Goal: Task Accomplishment & Management: Manage account settings

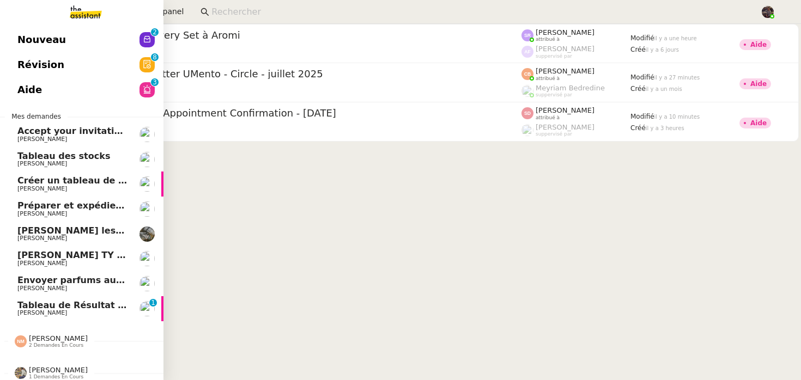
click at [81, 306] on span "Tableau de Résultat Analytique" at bounding box center [94, 305] width 154 height 10
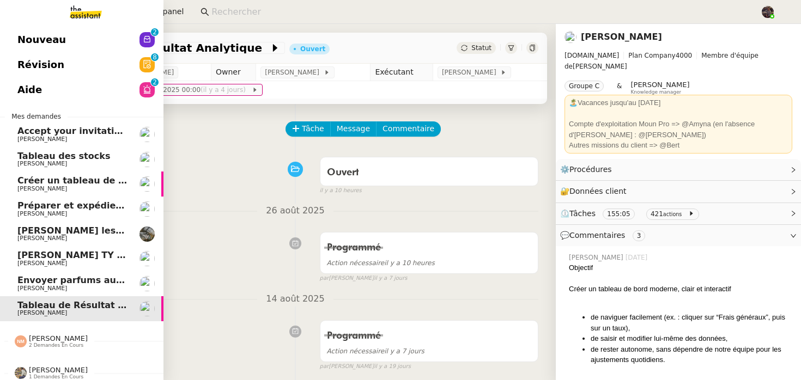
click at [22, 31] on link "Nouveau 0 1 2 3 4 5 6 7 8 9" at bounding box center [81, 39] width 163 height 25
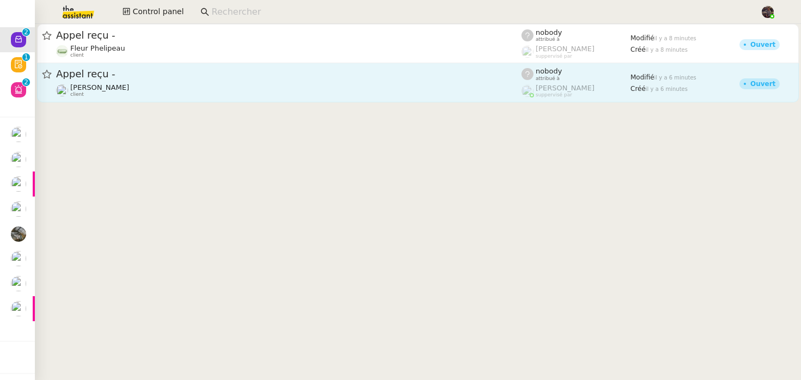
click at [87, 81] on div "Appel reçu - [PERSON_NAME] client" at bounding box center [288, 83] width 465 height 30
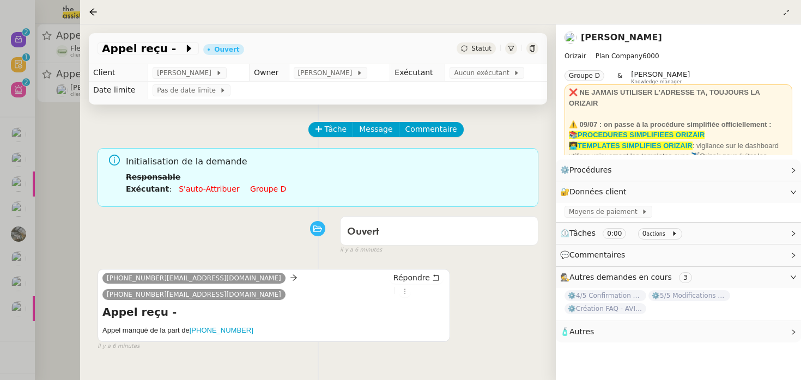
click at [57, 218] on div at bounding box center [400, 190] width 801 height 380
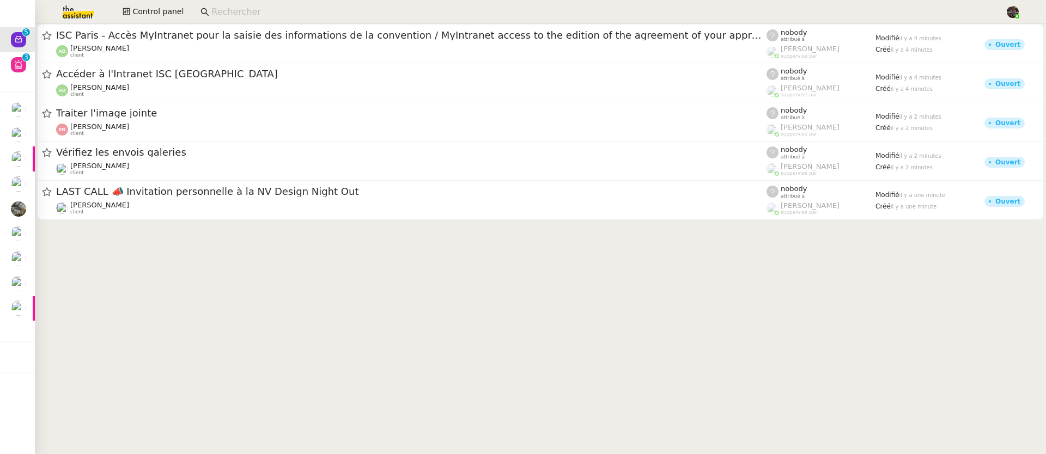
click at [315, 243] on cdk-virtual-scroll-viewport "ISC Paris - Accès MyIntranet pour la saisie des informations de la convention /…" at bounding box center [540, 239] width 1011 height 430
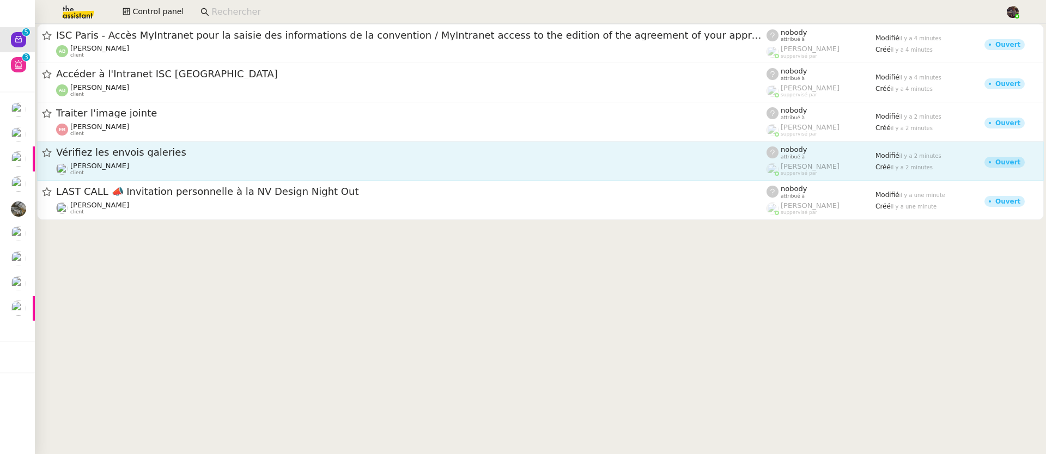
click at [188, 149] on span "Vérifiez les envois galeries" at bounding box center [411, 153] width 710 height 10
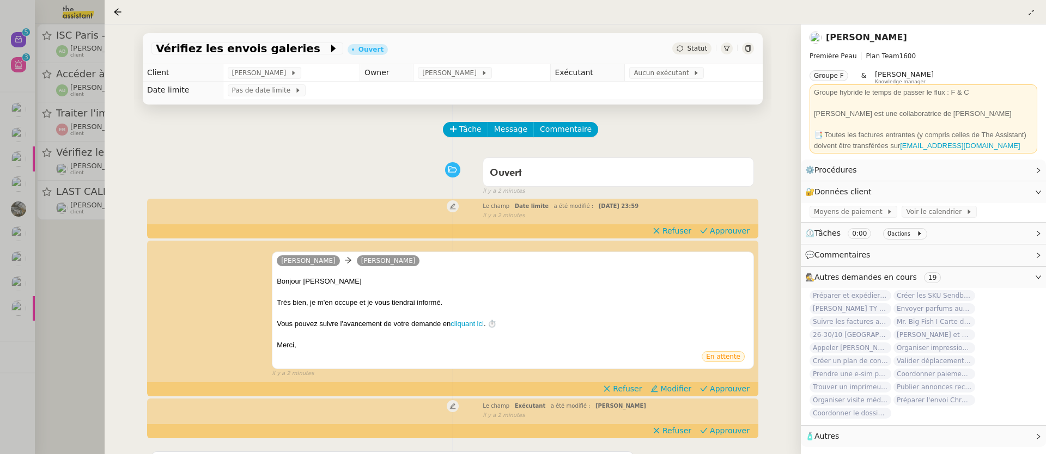
scroll to position [159, 0]
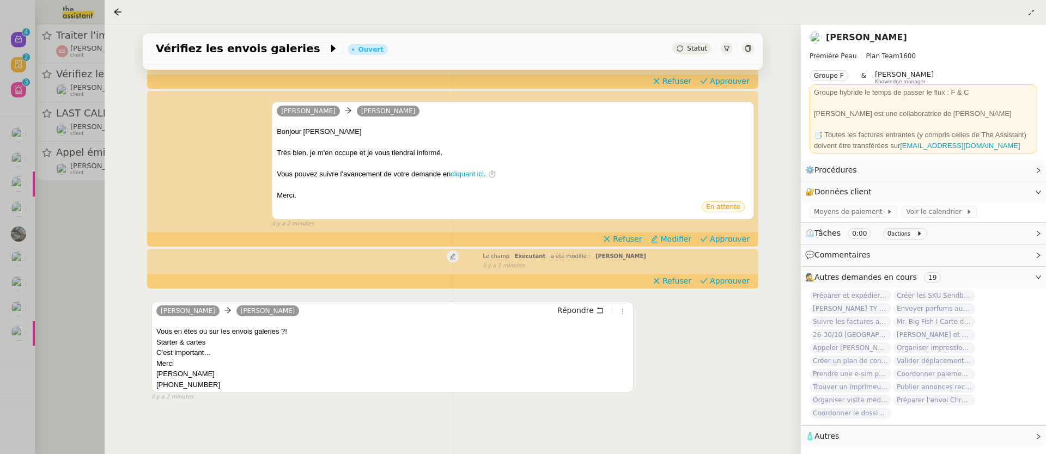
click at [50, 320] on div at bounding box center [523, 227] width 1046 height 454
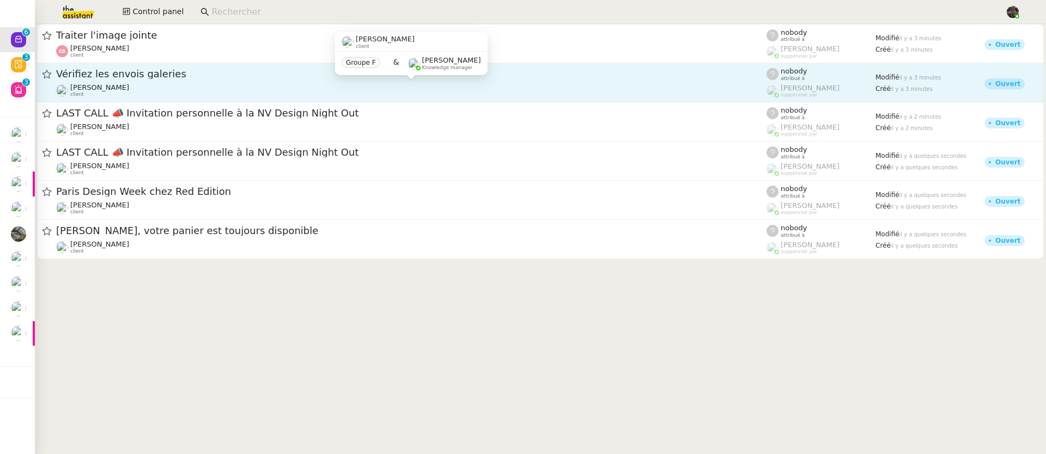
click at [170, 88] on div "[PERSON_NAME] client" at bounding box center [411, 90] width 710 height 14
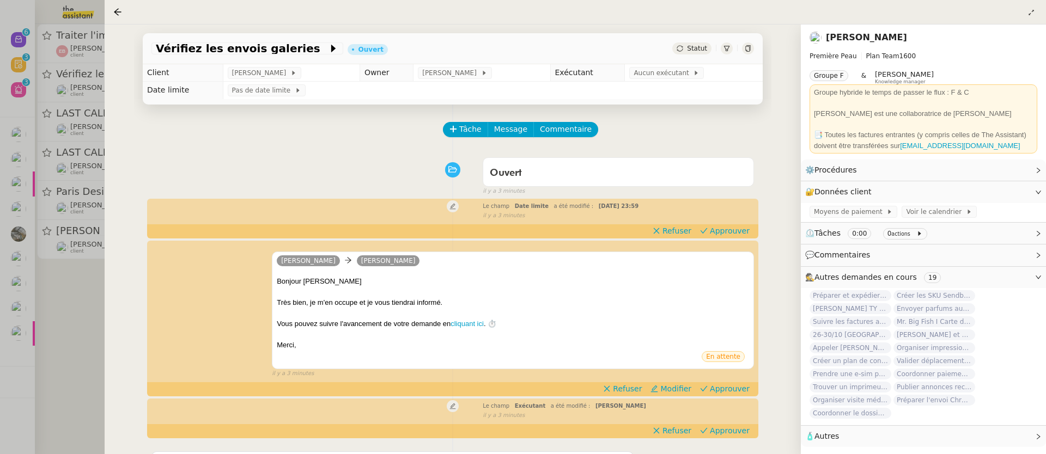
scroll to position [159, 0]
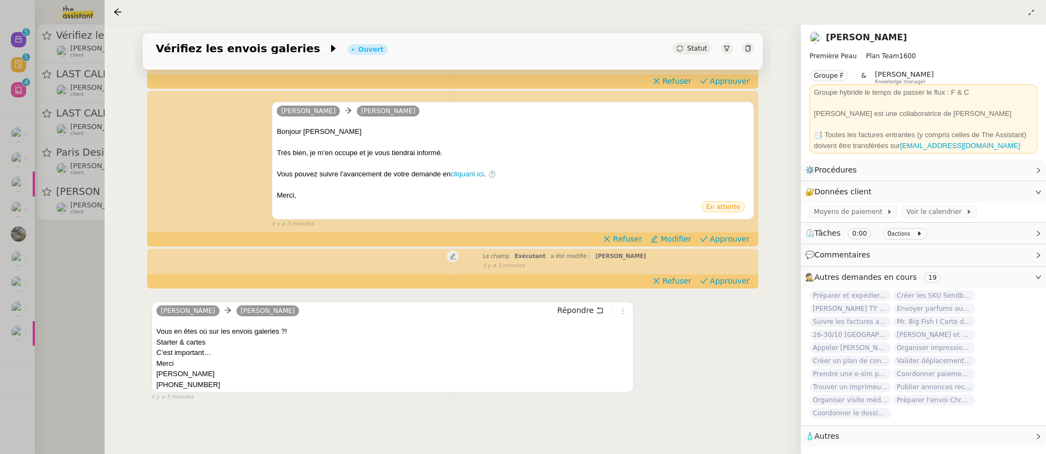
click at [64, 184] on div at bounding box center [523, 227] width 1046 height 454
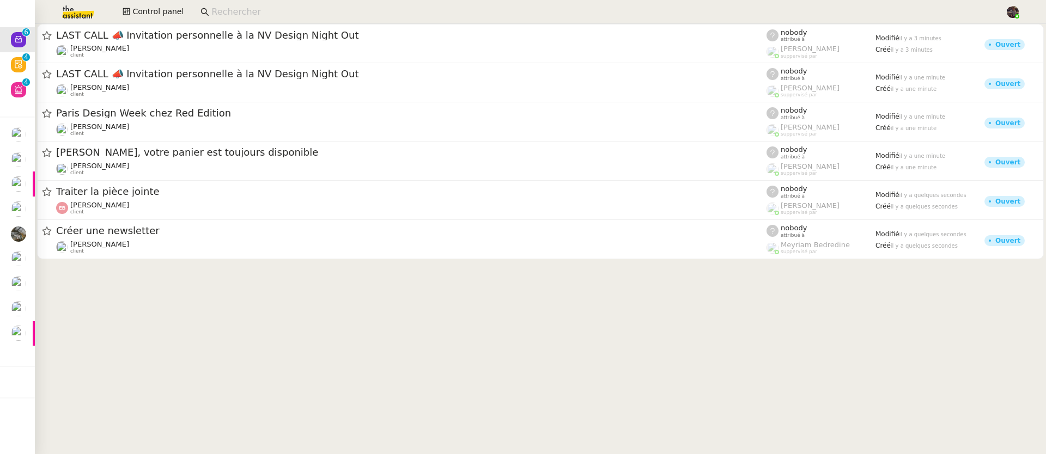
click at [205, 269] on div at bounding box center [540, 148] width 1011 height 248
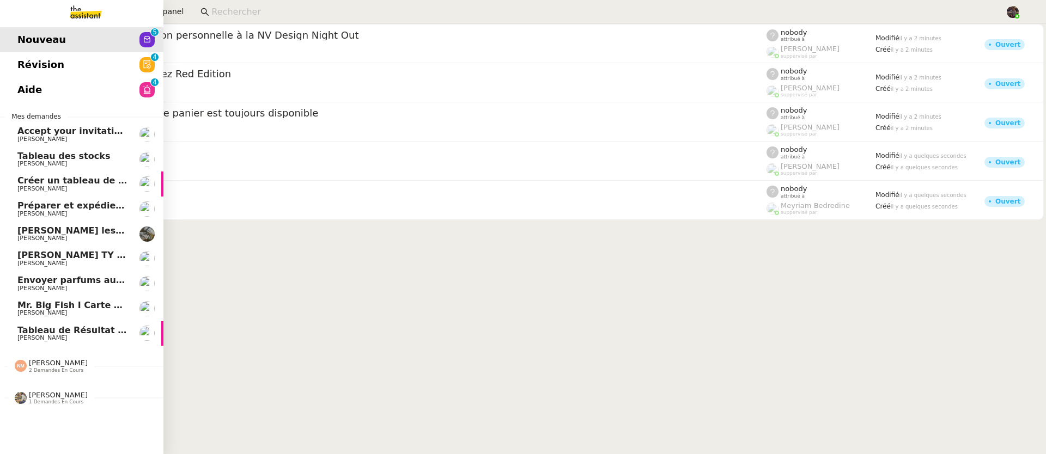
click at [20, 89] on link "Aide 0 1 2 3 4 5 6 7 8 9" at bounding box center [81, 89] width 163 height 25
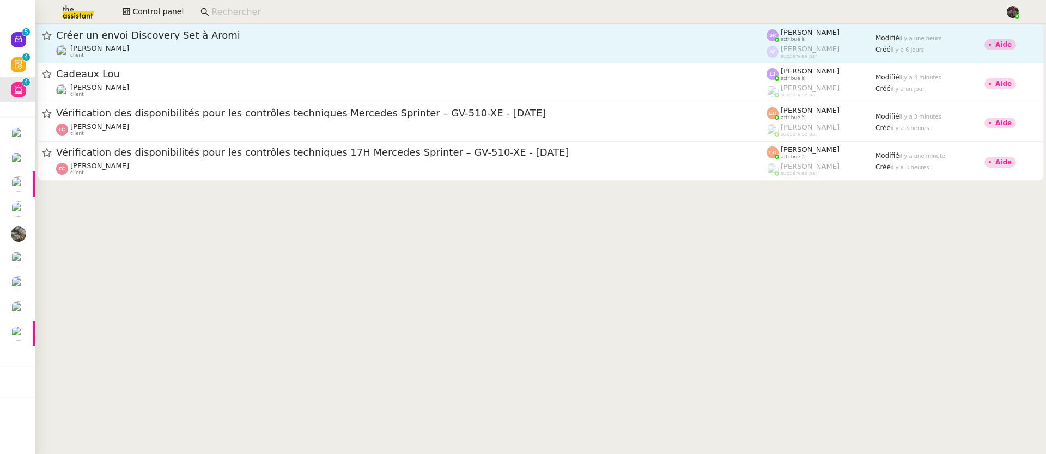
click at [190, 41] on div "Créer un envoi Discovery Set à Aromi" at bounding box center [411, 35] width 710 height 13
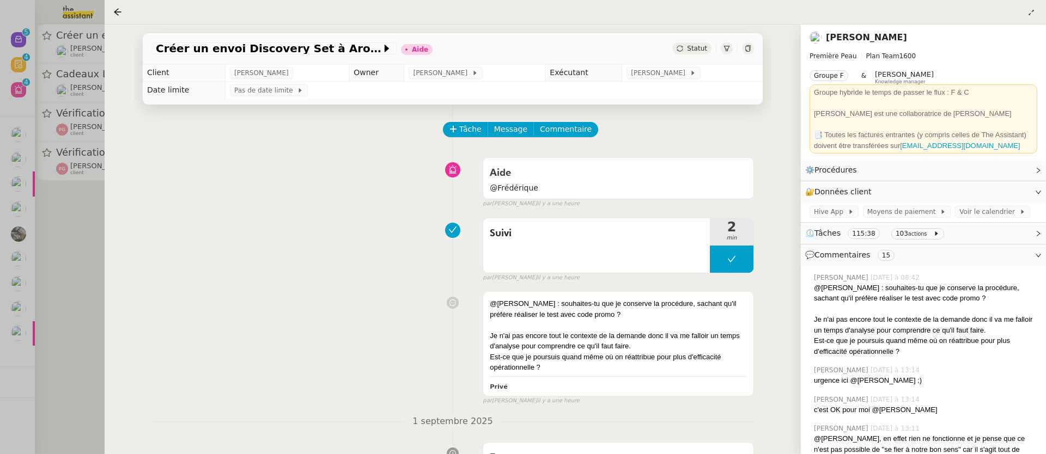
drag, startPoint x: 68, startPoint y: 112, endPoint x: 60, endPoint y: 77, distance: 35.2
click at [67, 112] on div at bounding box center [523, 227] width 1046 height 454
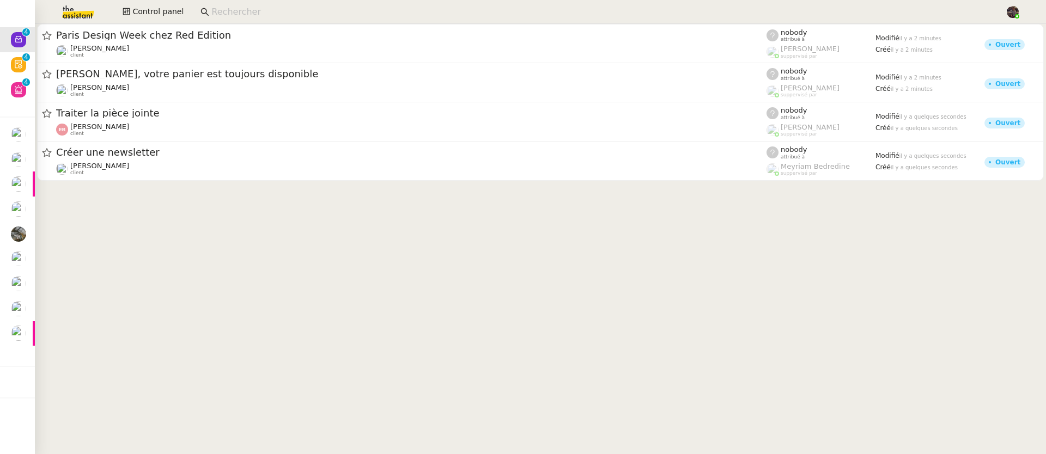
click at [84, 5] on img at bounding box center [69, 12] width 84 height 24
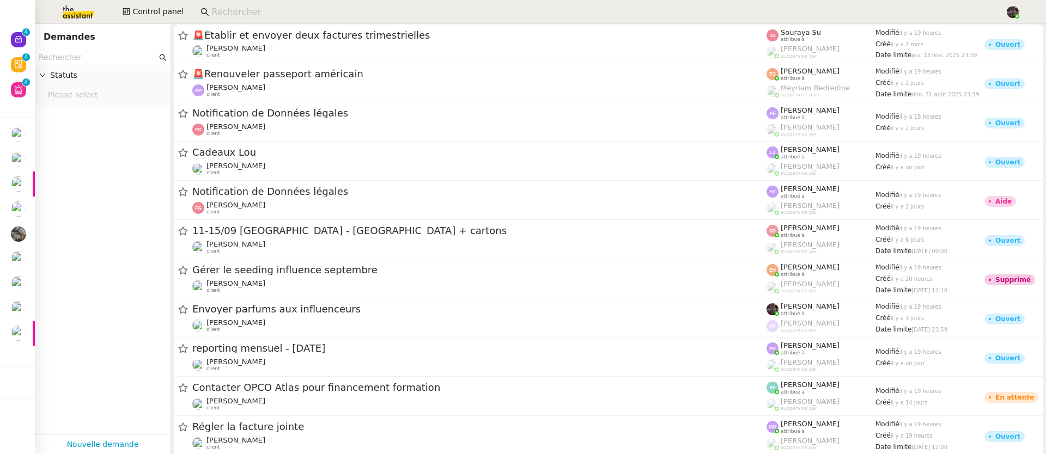
click at [119, 65] on div "Statuts" at bounding box center [103, 75] width 136 height 21
click at [113, 58] on input "text" at bounding box center [98, 57] width 118 height 13
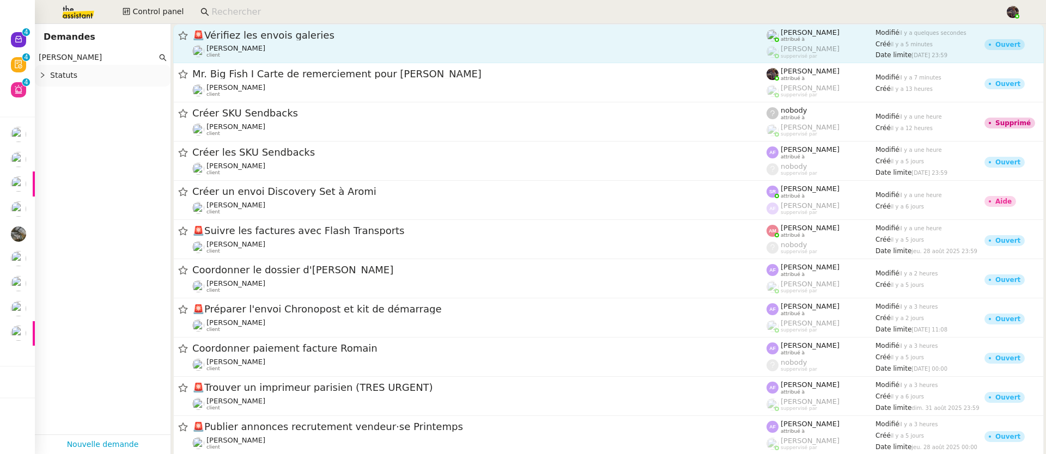
type input "[PERSON_NAME]"
click at [276, 42] on div "🚨 Vérifiez les envois galeries [PERSON_NAME] client" at bounding box center [479, 43] width 574 height 29
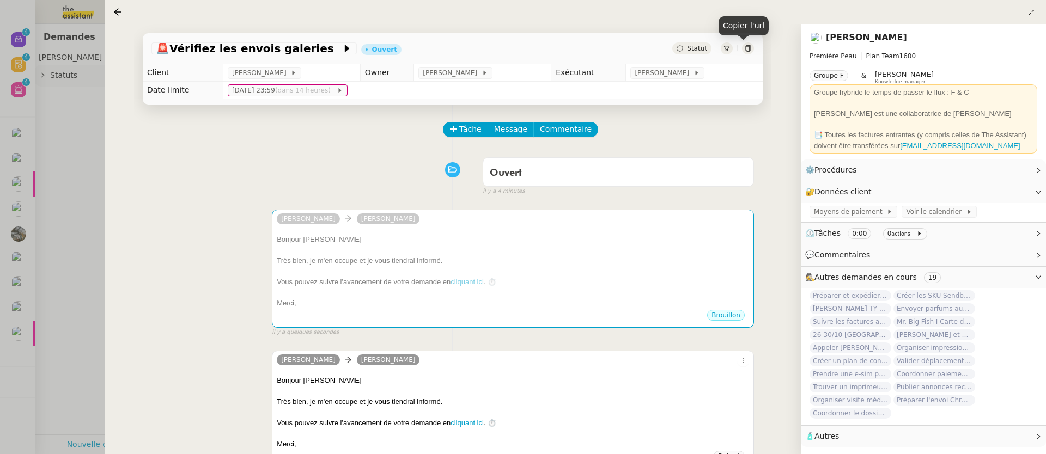
click at [745, 50] on icon at bounding box center [747, 48] width 5 height 7
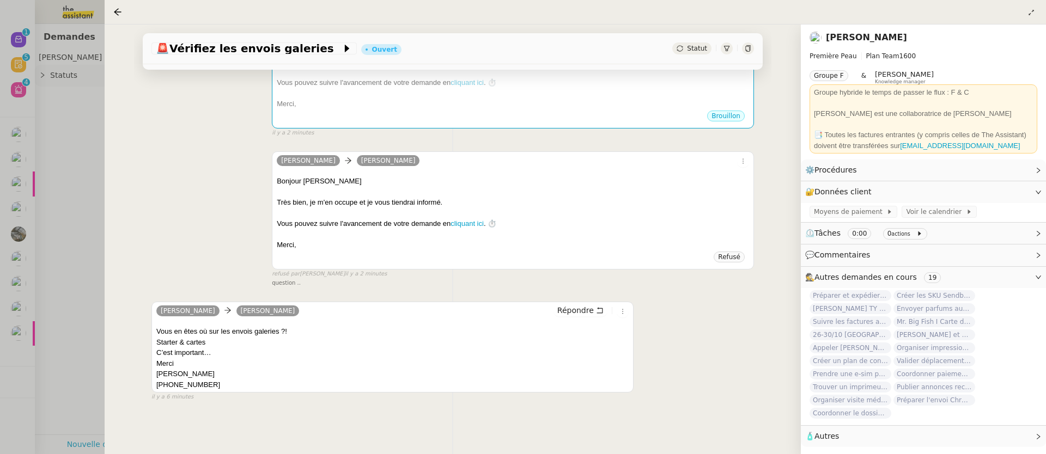
click at [87, 213] on div at bounding box center [523, 227] width 1046 height 454
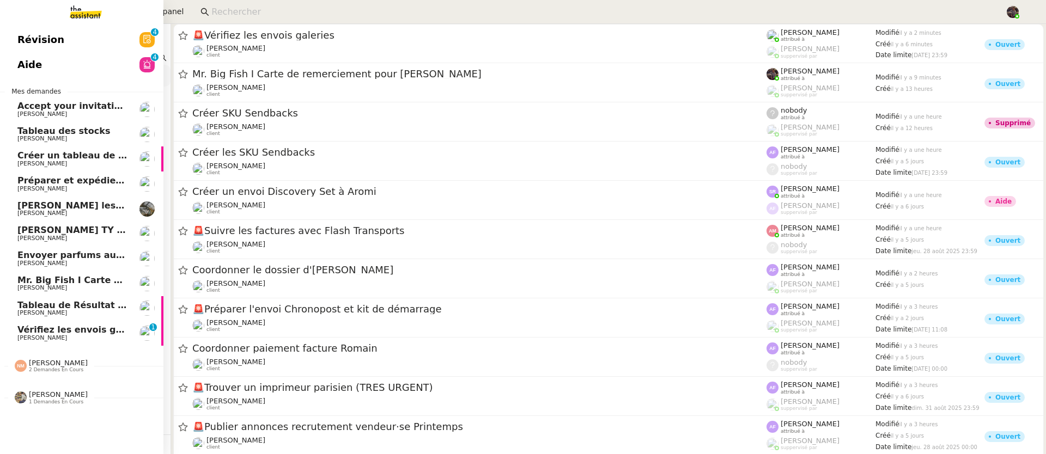
click at [36, 342] on link "Vérifiez les envois galeries [PERSON_NAME] 0 1 2 3 4 5 6 7 8 9" at bounding box center [81, 333] width 163 height 25
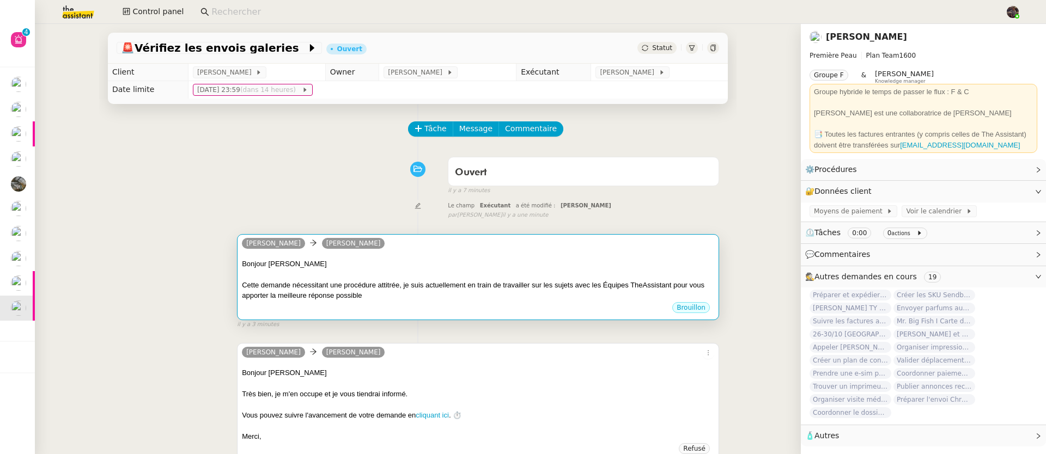
click at [369, 240] on div "[PERSON_NAME]" at bounding box center [478, 245] width 472 height 16
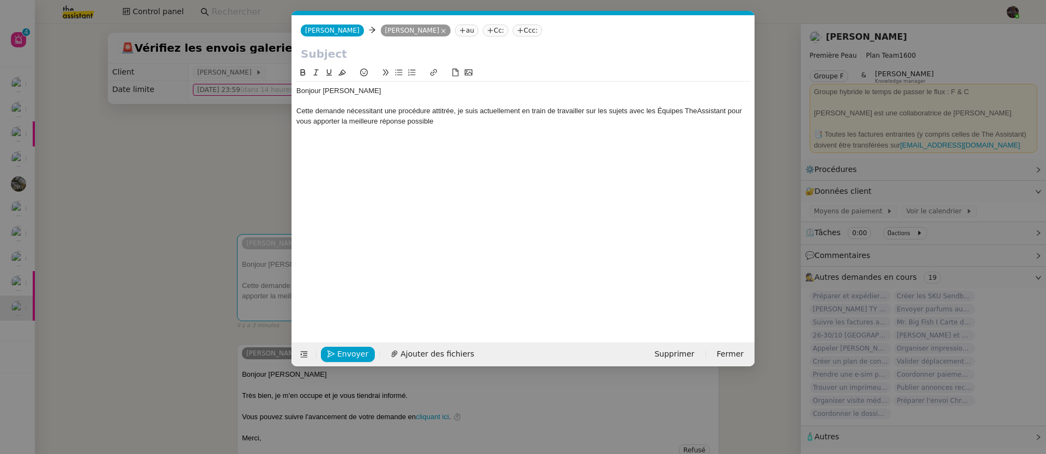
scroll to position [0, 23]
click at [688, 360] on span "Supprimer" at bounding box center [674, 354] width 40 height 13
click at [770, 325] on span "OK" at bounding box center [775, 325] width 11 height 11
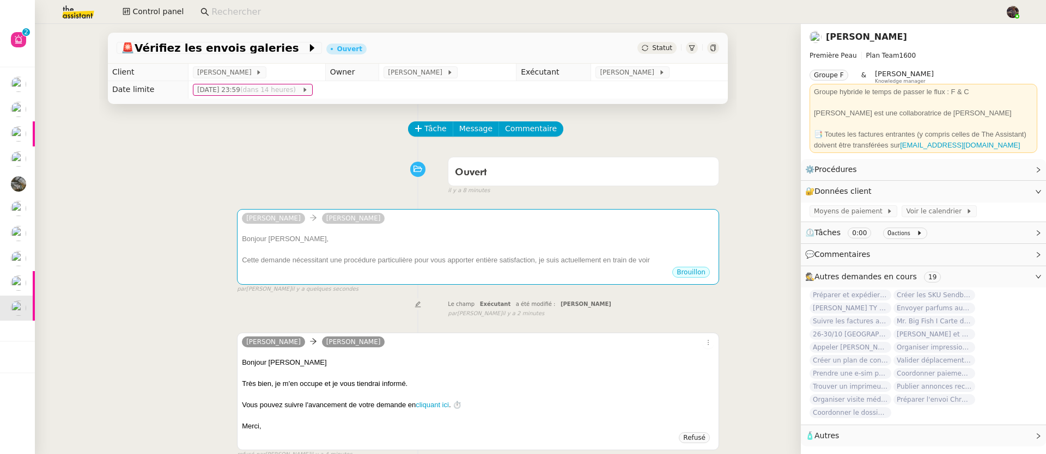
click at [93, 199] on div "🚨 Vérifiez les envois galeries Ouvert Statut Client [PERSON_NAME] Owner [PERSON…" at bounding box center [418, 239] width 766 height 430
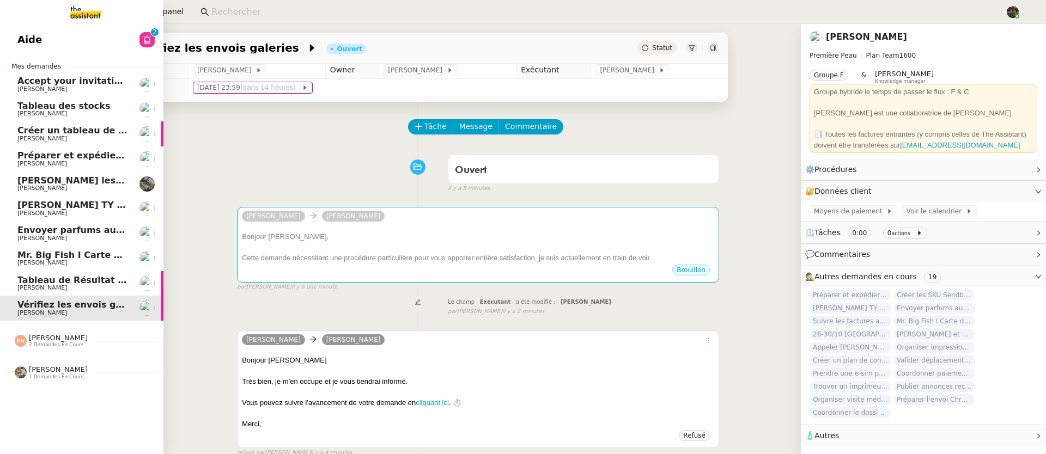
click at [28, 152] on span "Préparer et expédier une carte de remerciement" at bounding box center [137, 155] width 240 height 10
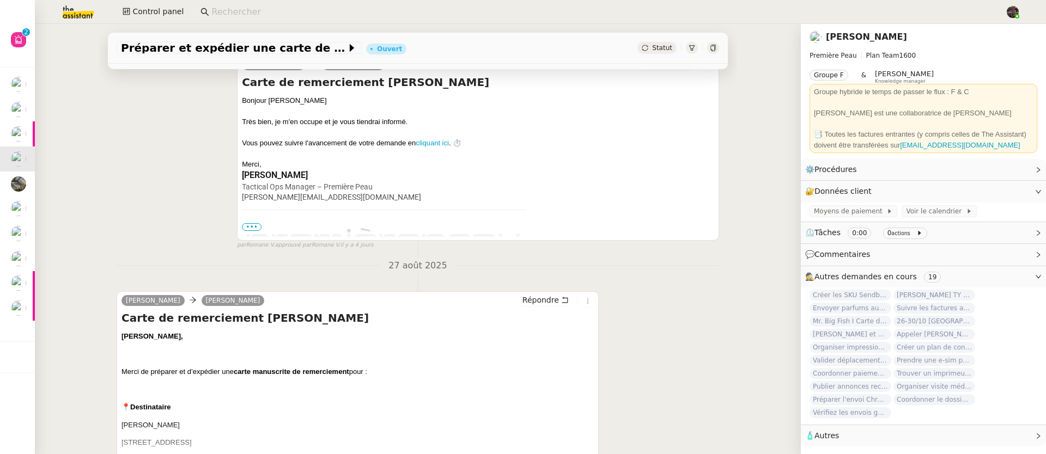
scroll to position [365, 0]
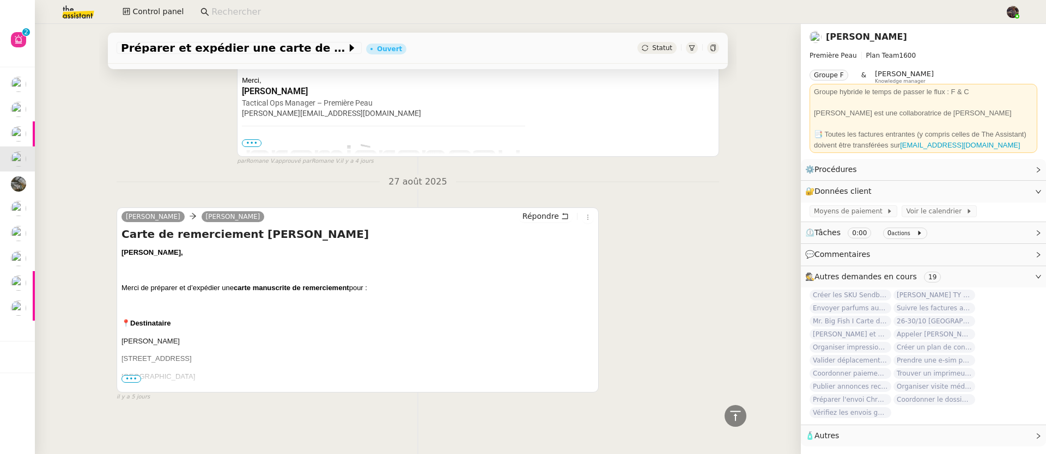
click at [121, 375] on span "•••" at bounding box center [131, 379] width 20 height 8
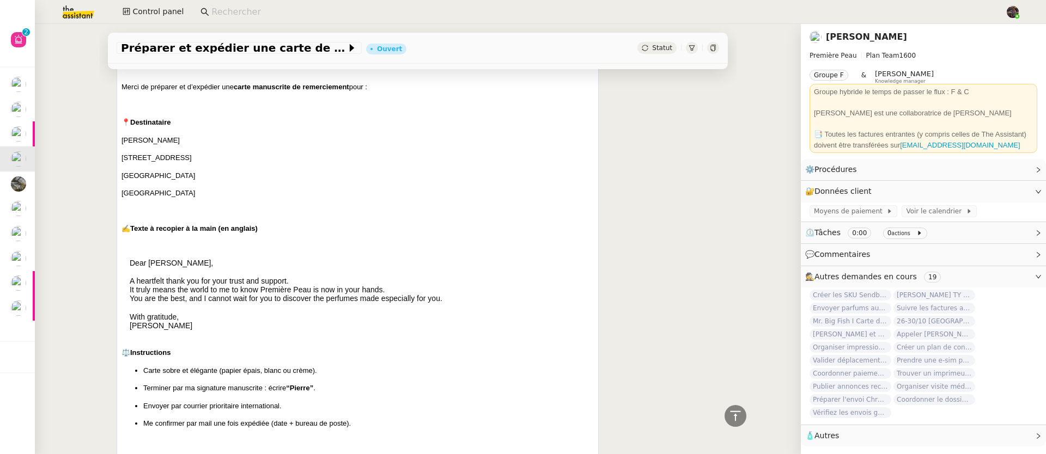
scroll to position [683, 0]
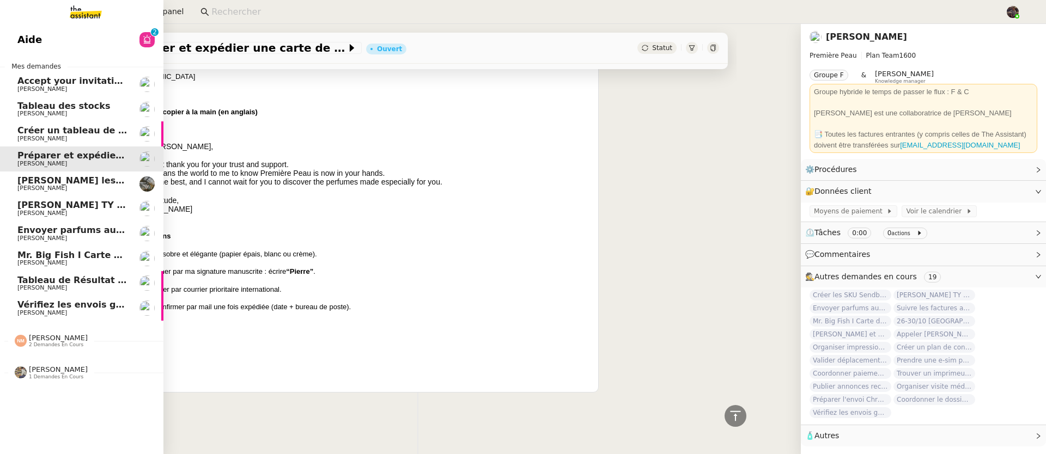
click at [22, 211] on span "[PERSON_NAME]" at bounding box center [42, 213] width 50 height 7
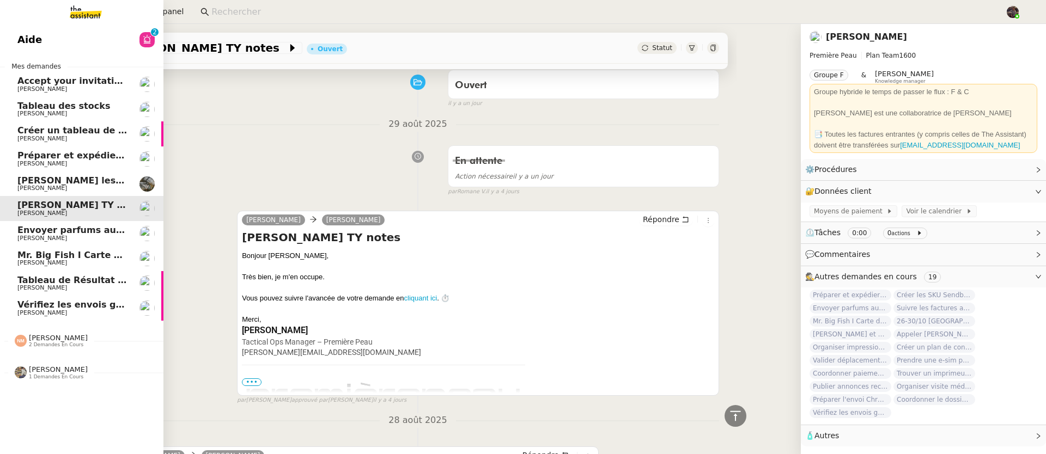
click at [41, 228] on span "Envoyer parfums aux influenceurs" at bounding box center [101, 230] width 168 height 10
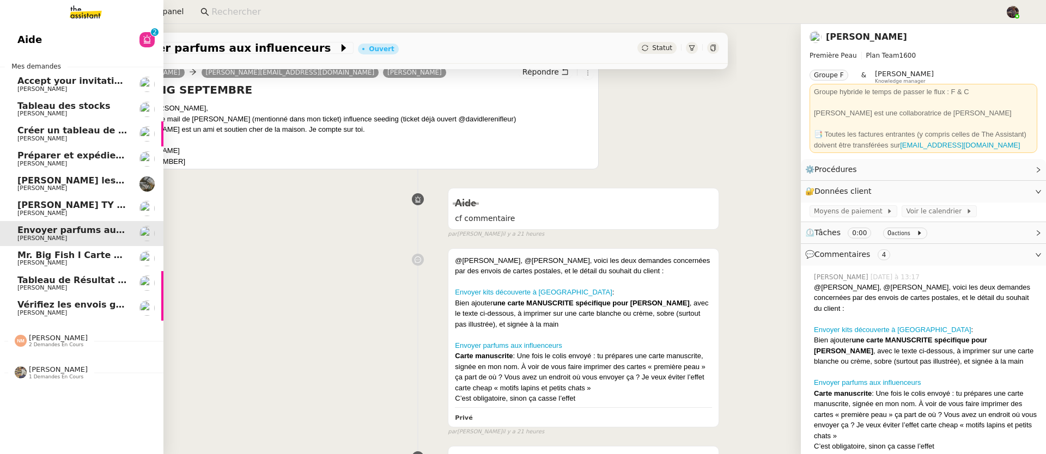
click at [78, 262] on span "[PERSON_NAME]" at bounding box center [72, 263] width 110 height 7
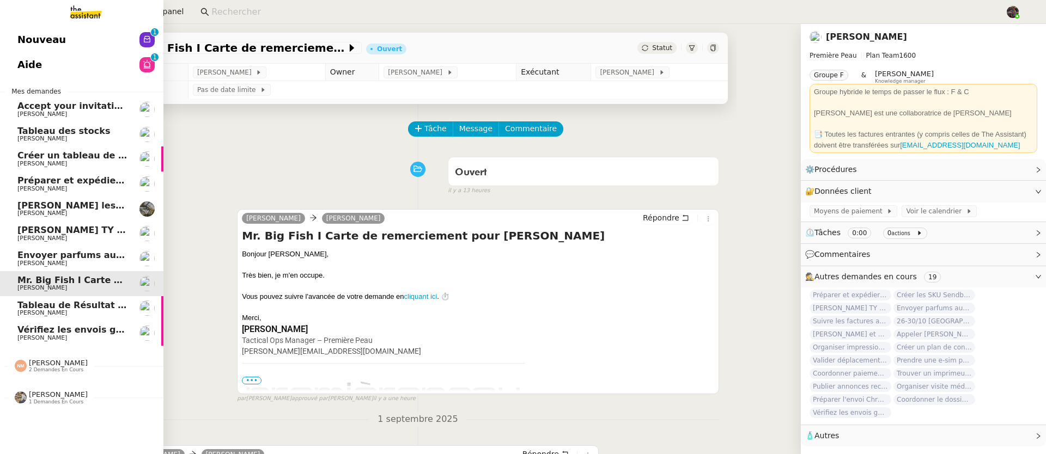
click at [67, 211] on span "[PERSON_NAME]" at bounding box center [72, 213] width 110 height 7
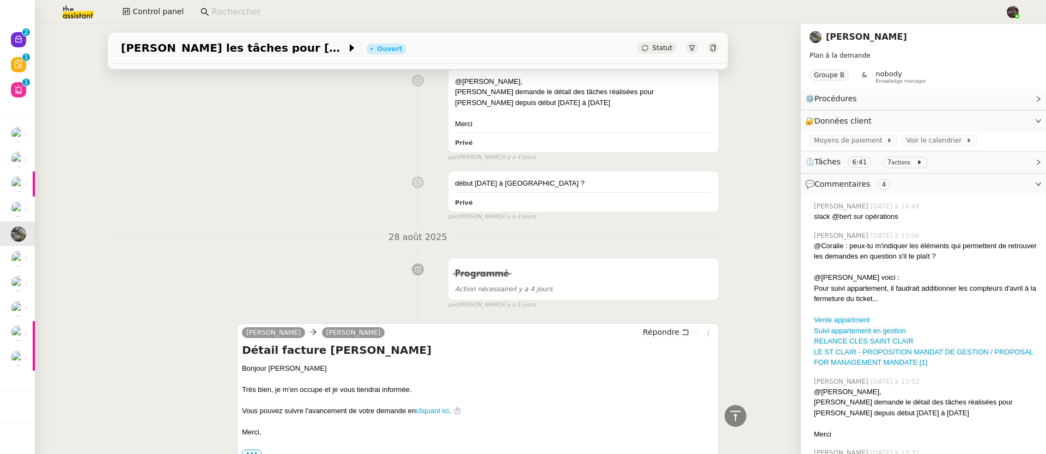
scroll to position [805, 0]
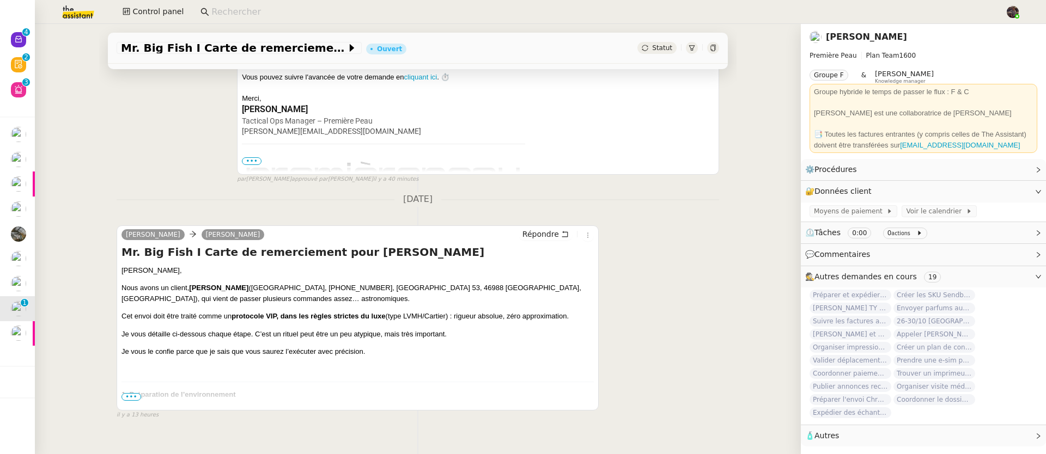
scroll to position [271, 0]
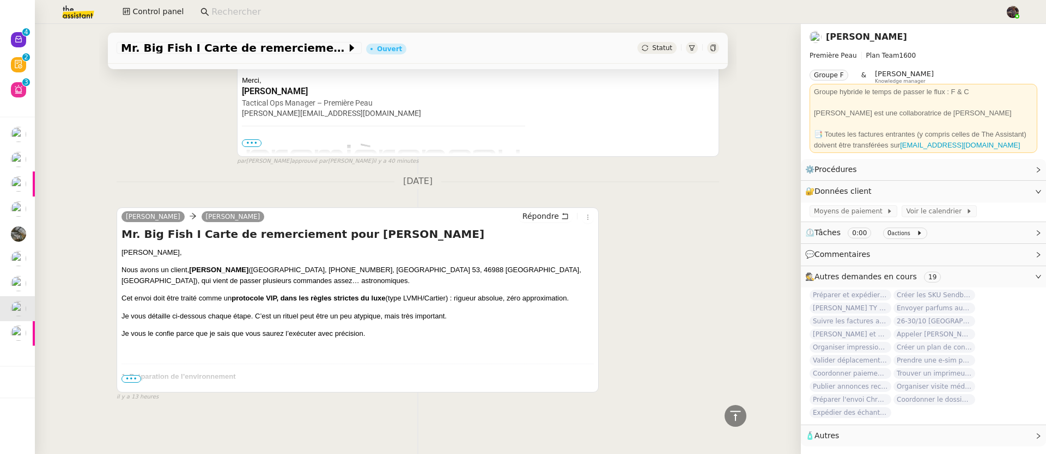
click at [131, 375] on span "•••" at bounding box center [131, 379] width 20 height 8
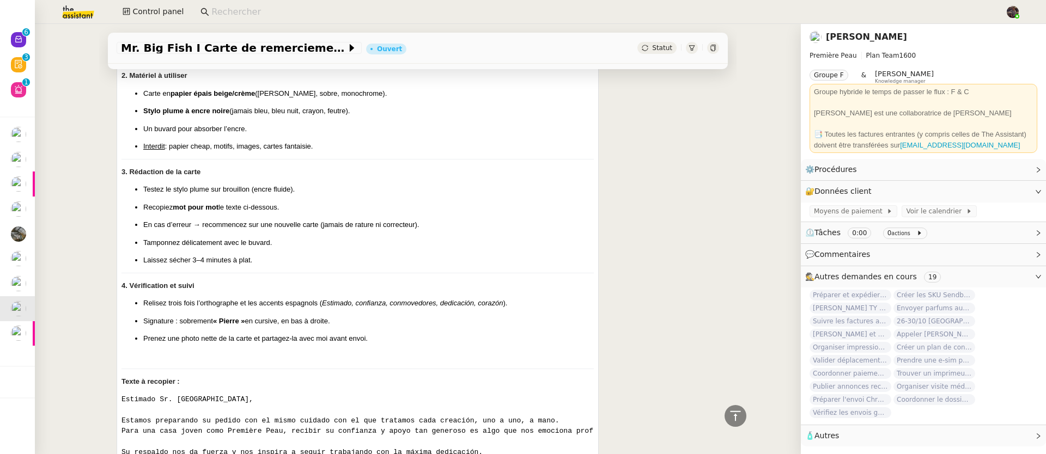
scroll to position [641, 0]
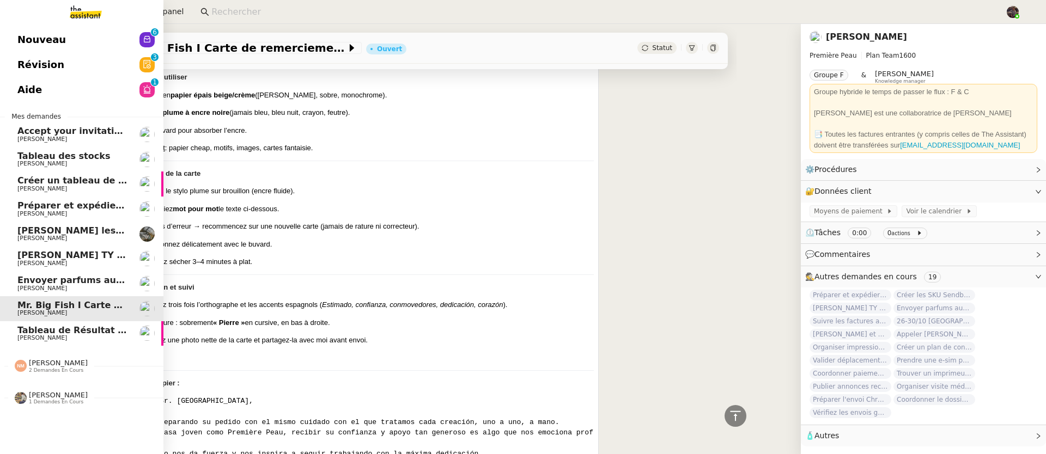
click at [26, 38] on span "Nouveau" at bounding box center [41, 40] width 48 height 16
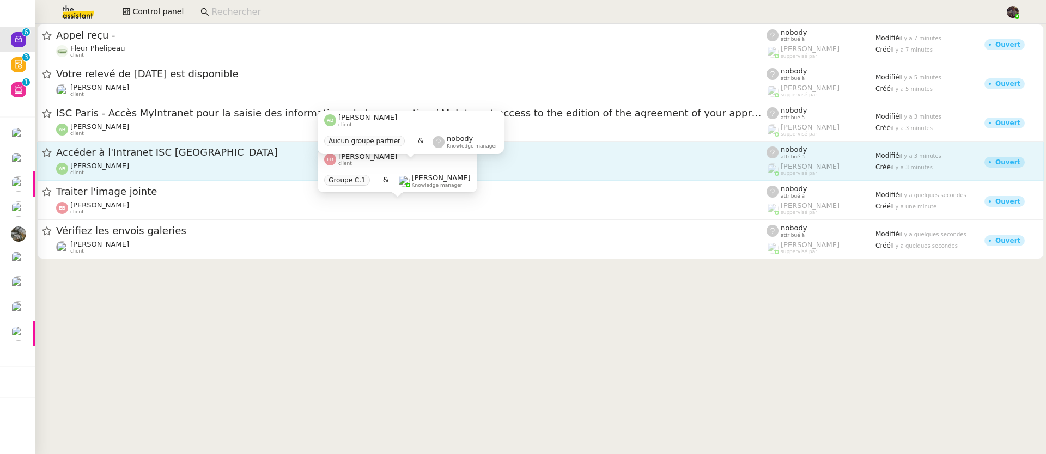
click at [129, 165] on span "[PERSON_NAME]" at bounding box center [99, 166] width 59 height 8
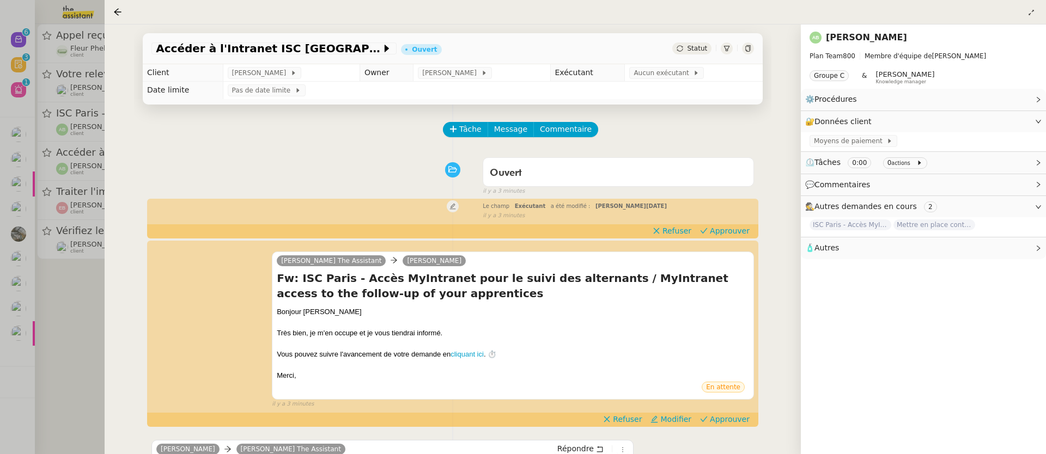
click at [66, 182] on div at bounding box center [523, 227] width 1046 height 454
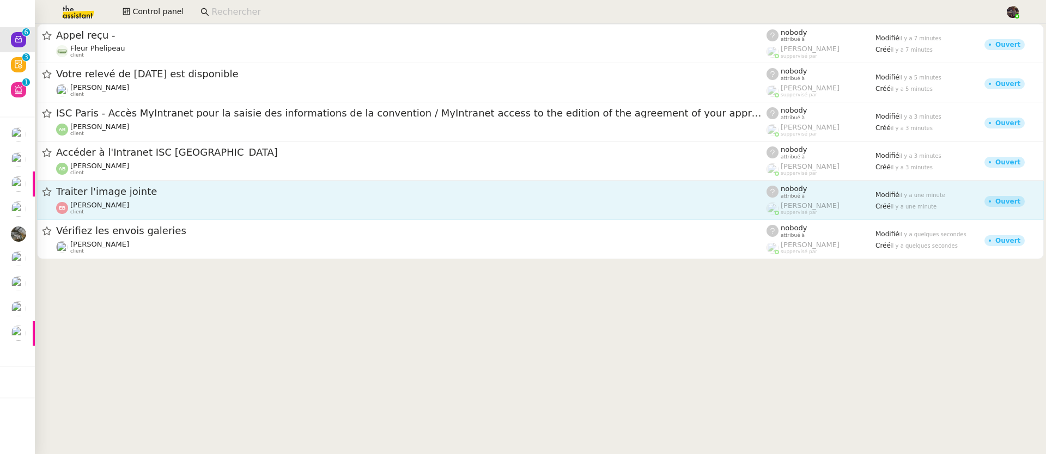
click at [124, 198] on div "Traiter l'image jointe" at bounding box center [411, 192] width 710 height 14
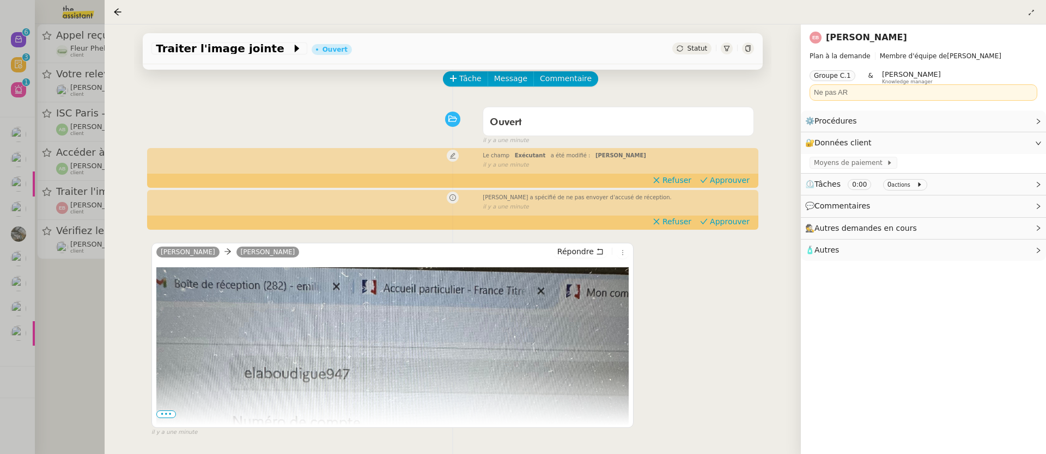
scroll to position [147, 0]
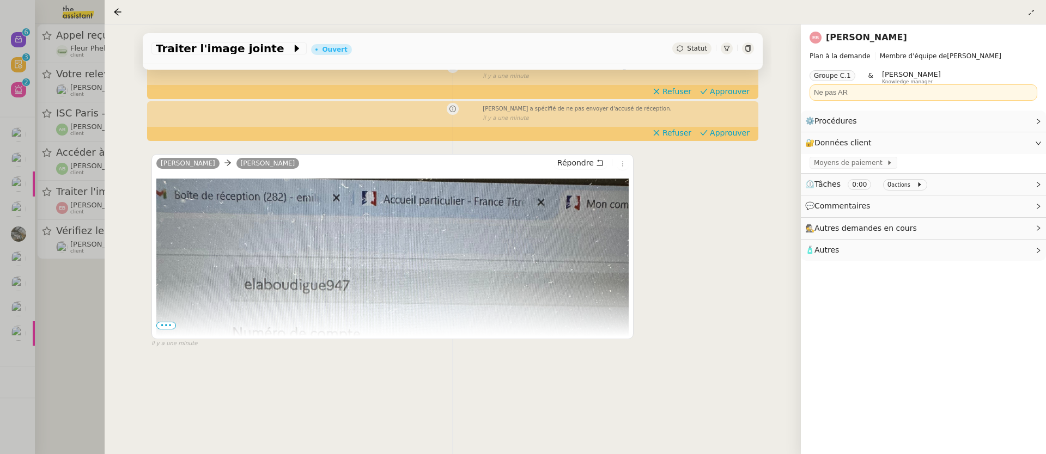
click at [168, 324] on span "•••" at bounding box center [166, 326] width 20 height 8
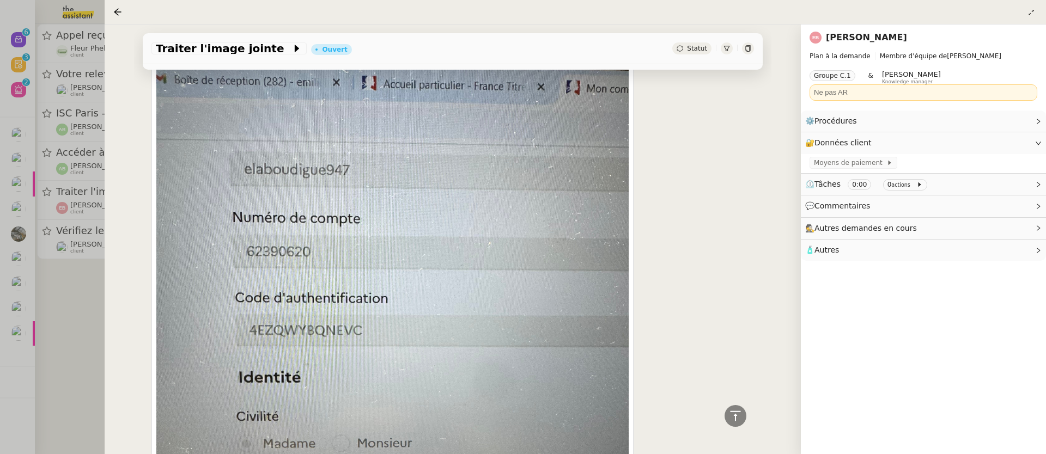
scroll to position [0, 0]
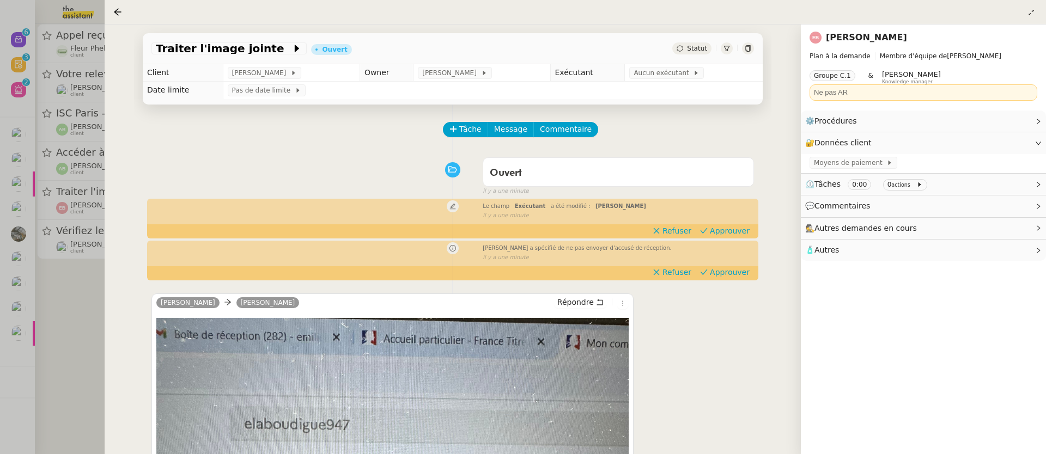
click at [32, 269] on div at bounding box center [523, 227] width 1046 height 454
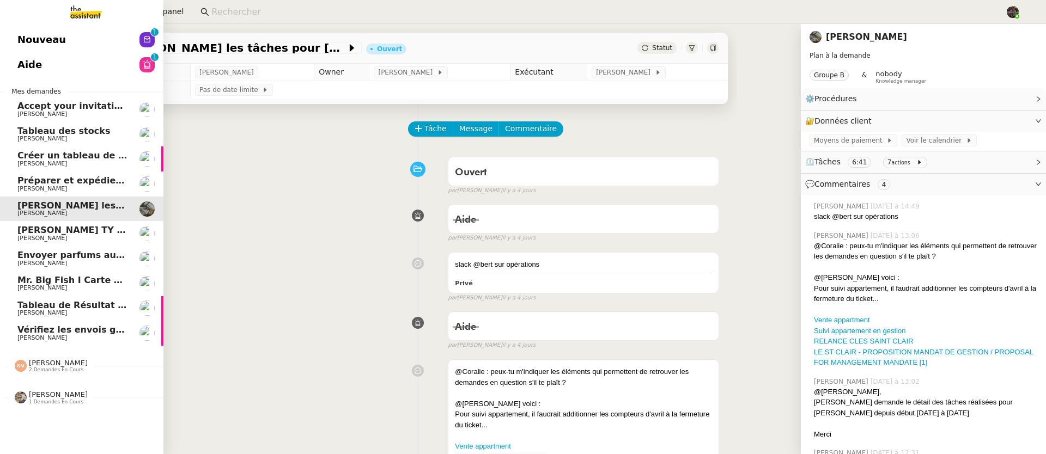
click at [54, 330] on span "Vérifiez les envois galeries" at bounding box center [82, 330] width 131 height 10
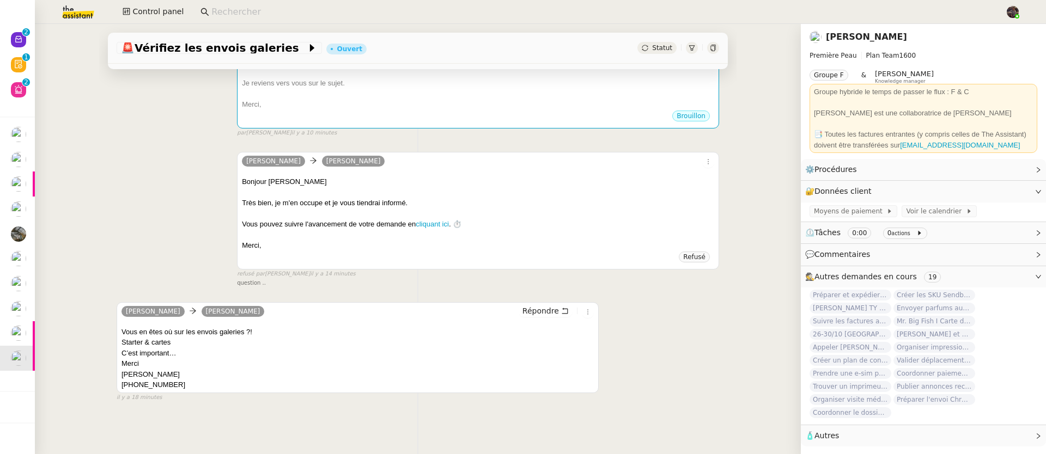
scroll to position [219, 0]
click at [864, 37] on link "[PERSON_NAME]" at bounding box center [866, 37] width 81 height 10
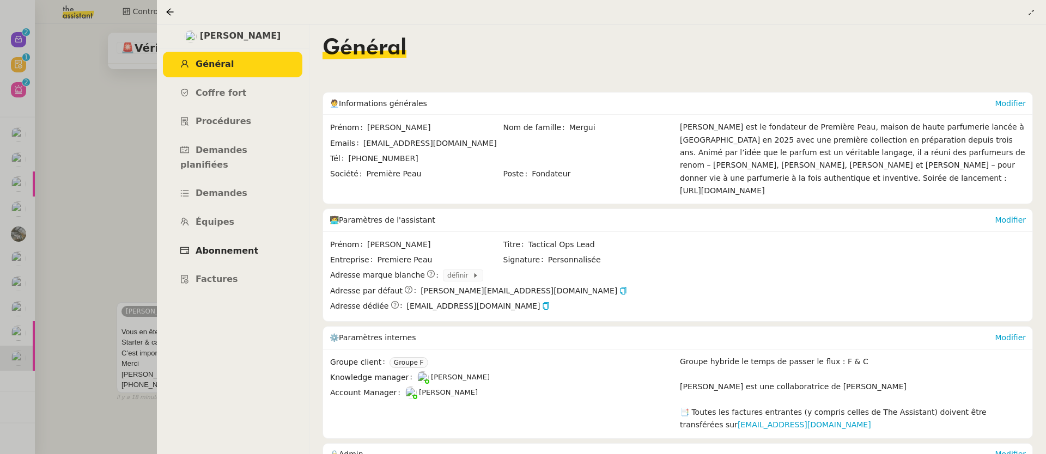
click at [245, 246] on span "Abonnement" at bounding box center [227, 251] width 63 height 10
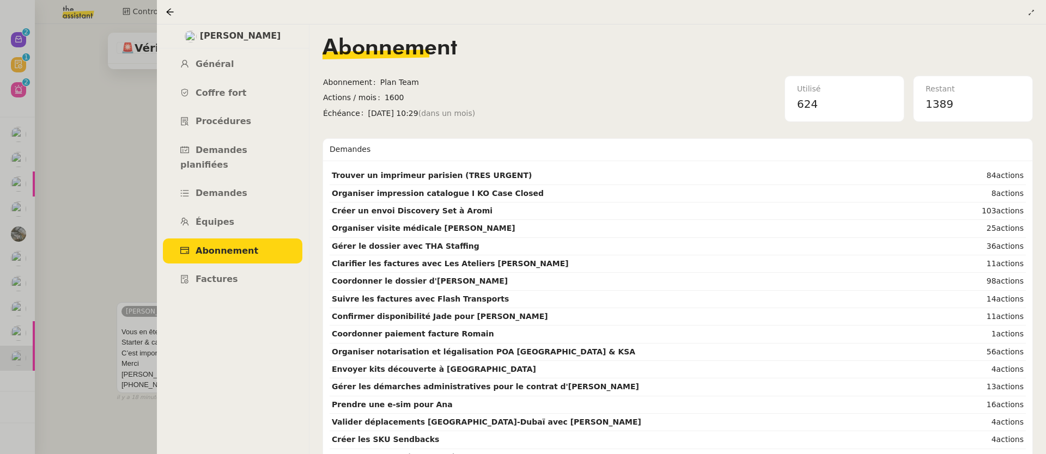
click at [141, 208] on div at bounding box center [523, 227] width 1046 height 454
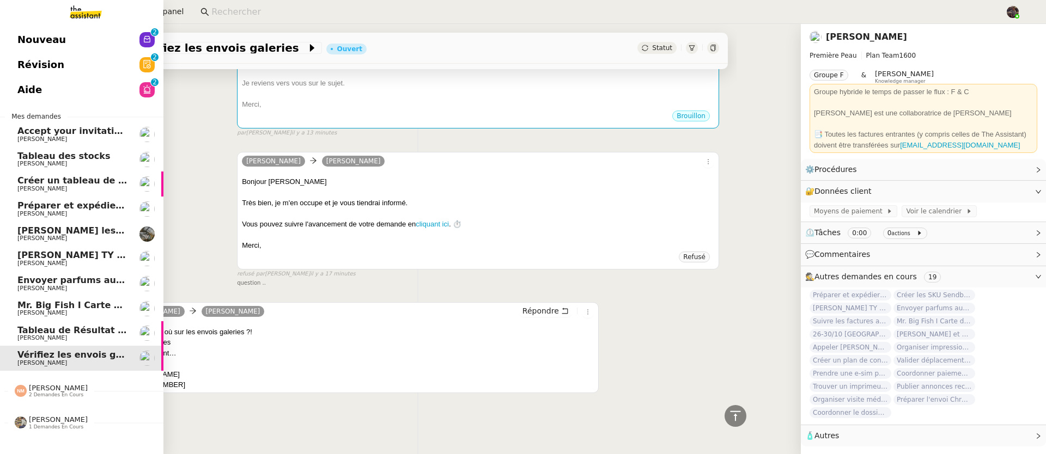
click at [46, 304] on span "Mr. Big Fish I Carte de remerciement pour [PERSON_NAME]" at bounding box center [162, 305] width 290 height 10
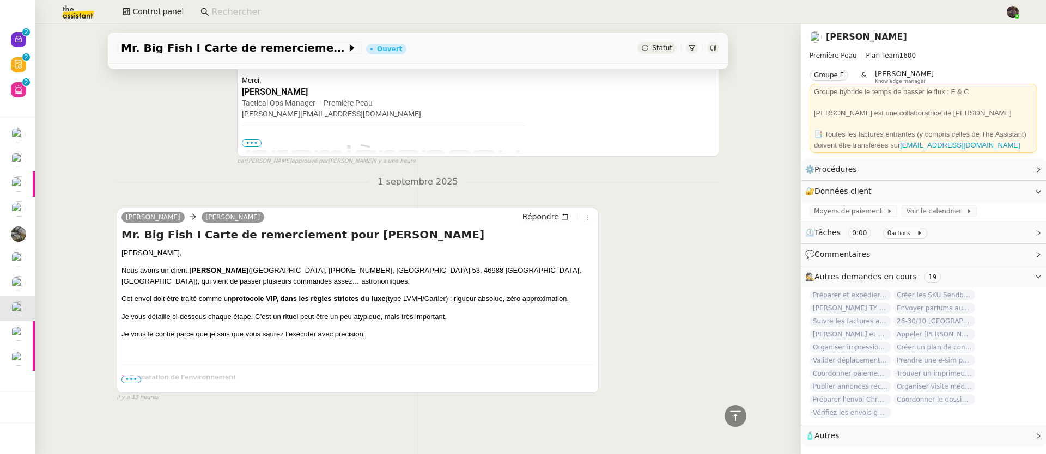
scroll to position [246, 0]
click at [136, 376] on span "•••" at bounding box center [131, 380] width 20 height 8
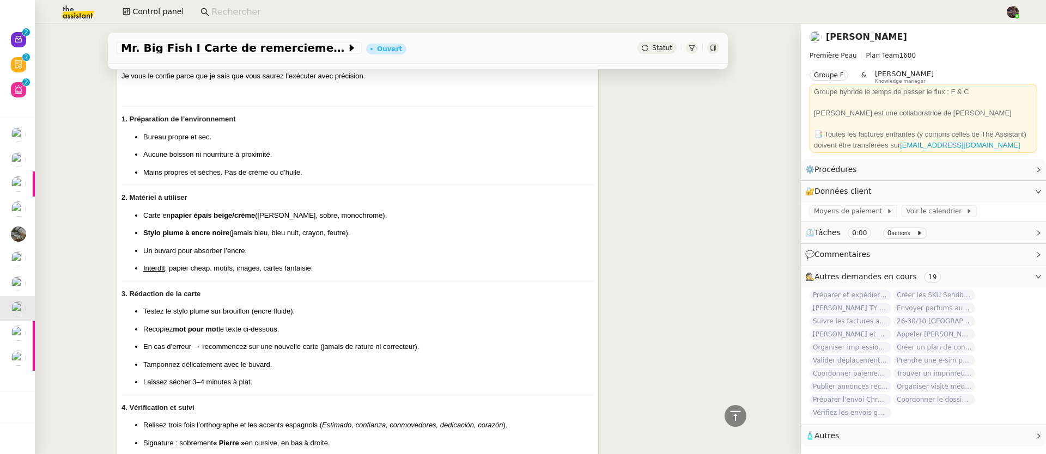
scroll to position [510, 0]
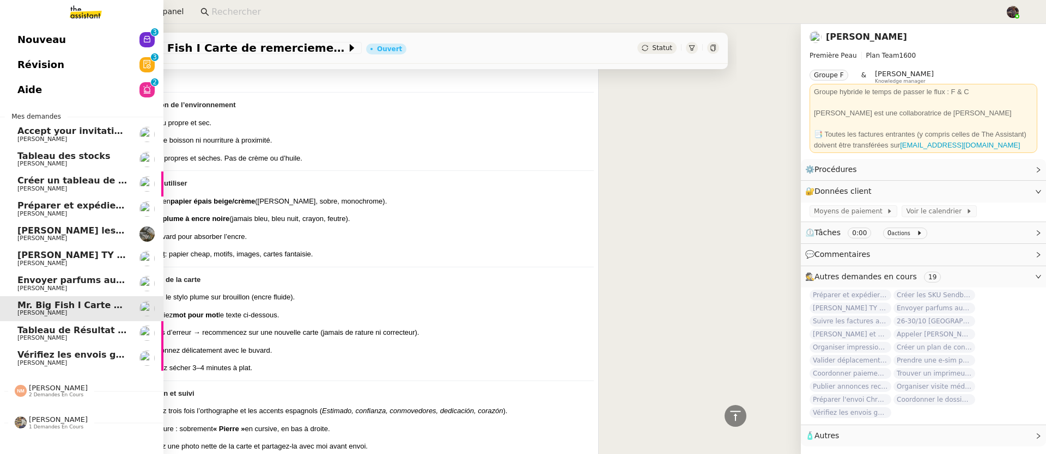
click at [29, 273] on link "Envoyer parfums aux influenceurs [PERSON_NAME]" at bounding box center [81, 283] width 163 height 25
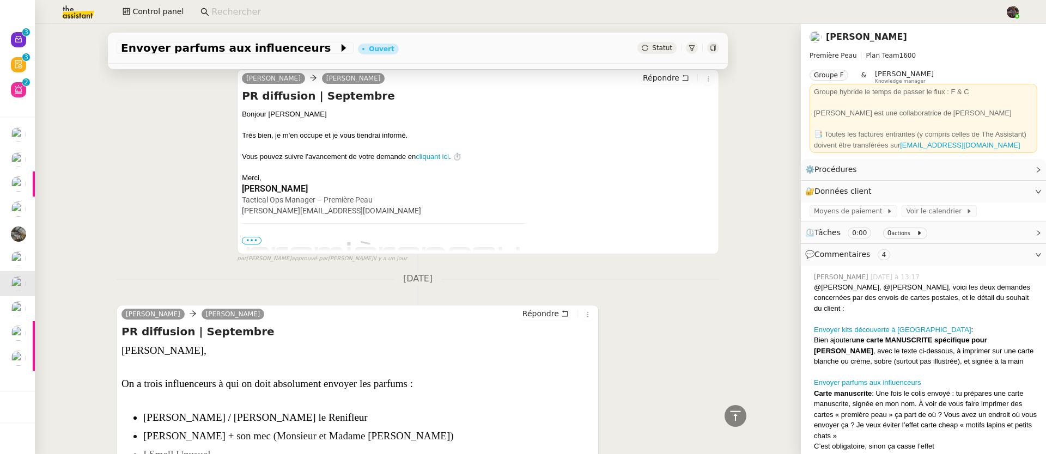
scroll to position [1003, 0]
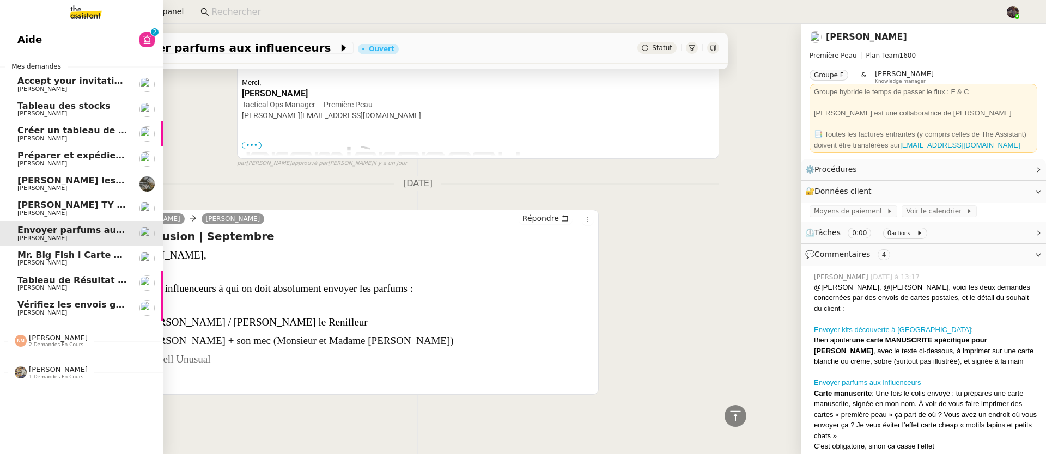
click at [27, 154] on span "Préparer et expédier une carte de remerciement" at bounding box center [137, 155] width 240 height 10
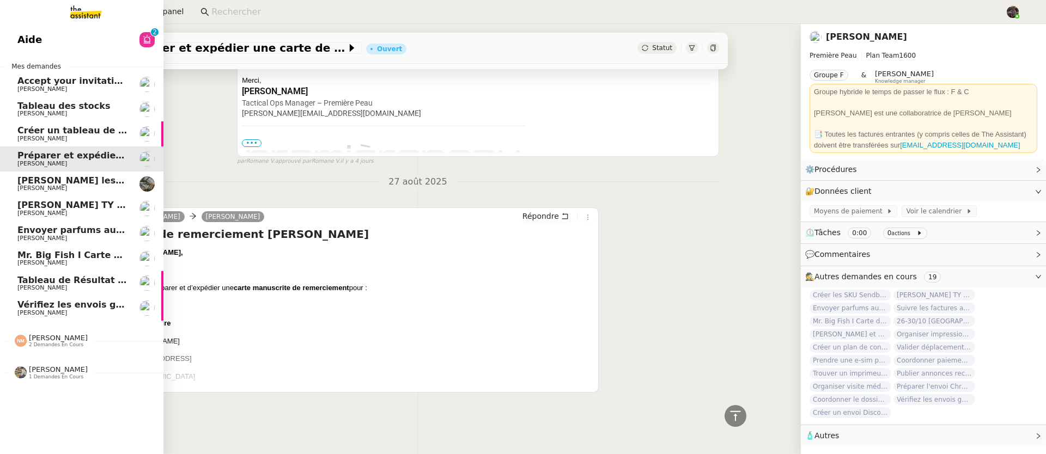
click at [62, 205] on span "[PERSON_NAME] TY notes" at bounding box center [80, 205] width 127 height 10
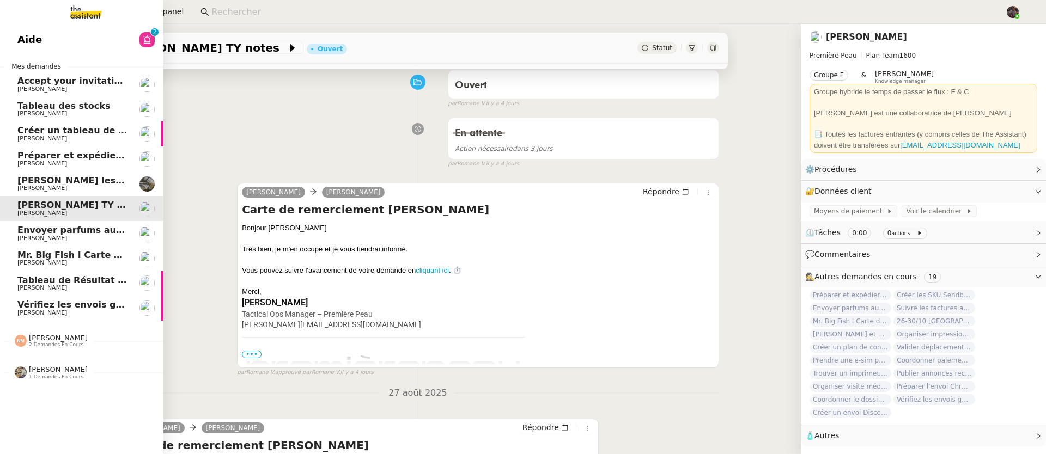
click at [84, 229] on span "Envoyer parfums aux influenceurs" at bounding box center [101, 230] width 168 height 10
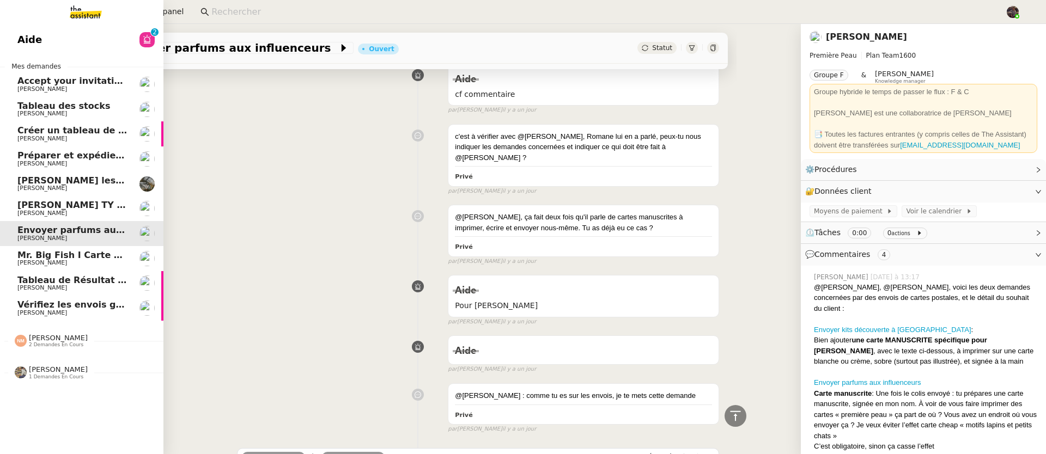
click at [100, 265] on span "[PERSON_NAME]" at bounding box center [72, 263] width 110 height 7
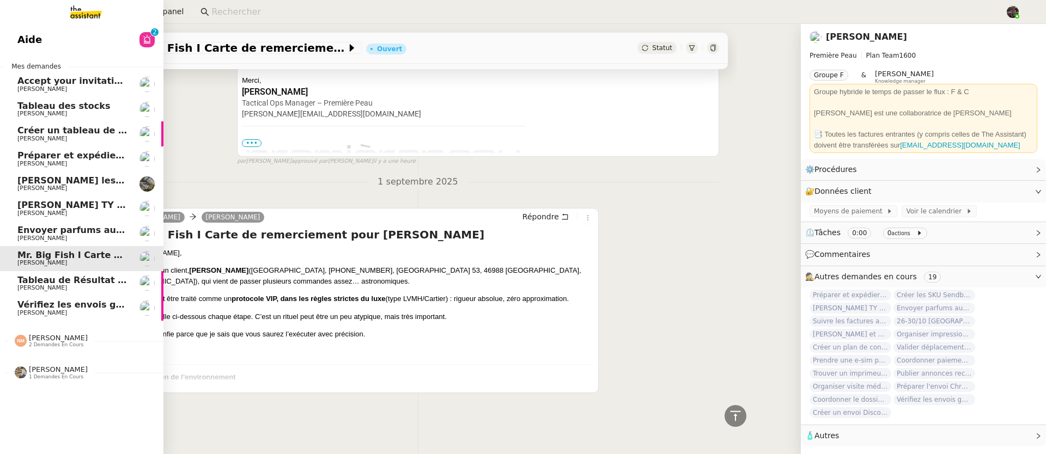
click at [98, 307] on span "Vérifiez les envois galeries" at bounding box center [82, 305] width 131 height 10
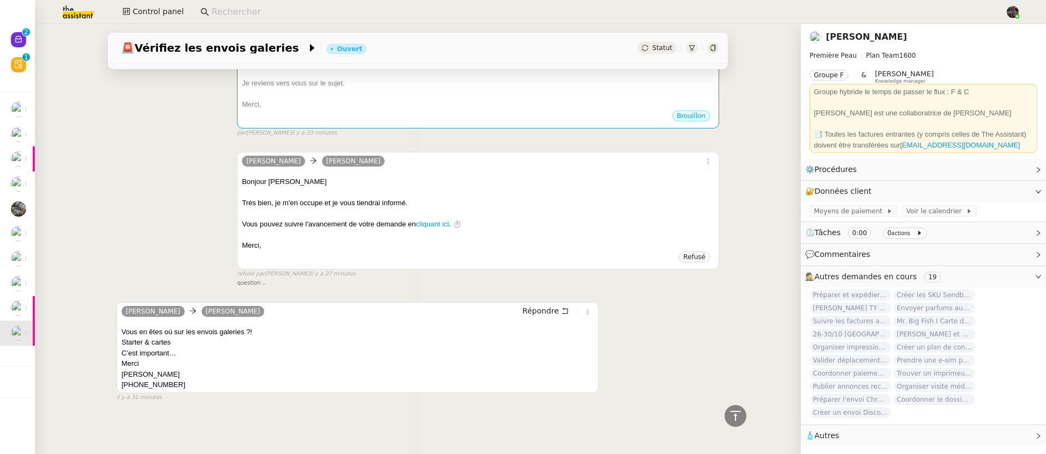
scroll to position [217, 0]
click at [306, 5] on input at bounding box center [602, 12] width 783 height 15
paste input "Yasin Denktas-Yildiz"
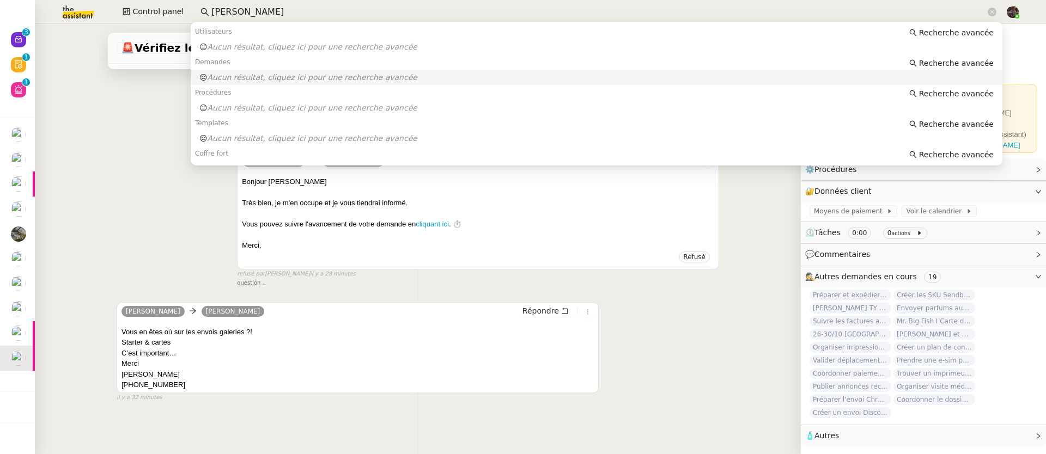
type input "Yasin Denktas-Yildiz"
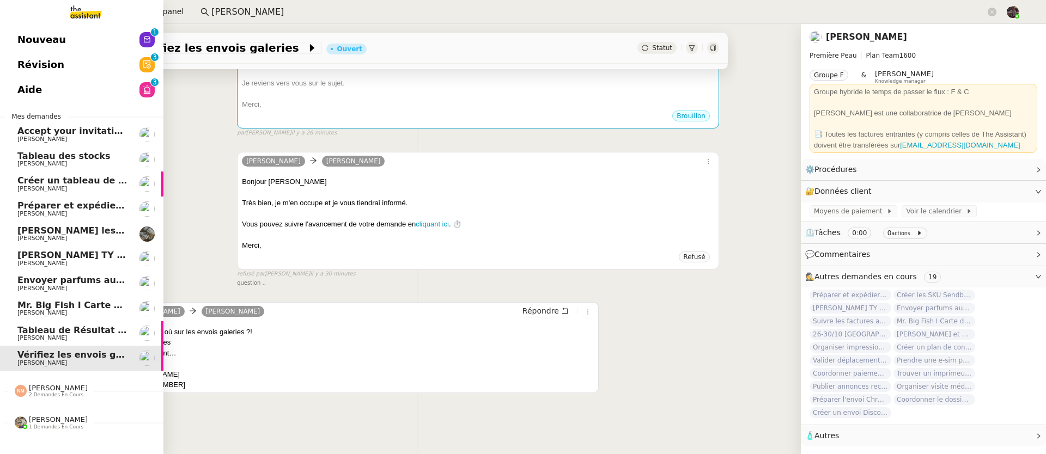
click at [32, 34] on span "Nouveau" at bounding box center [41, 40] width 48 height 16
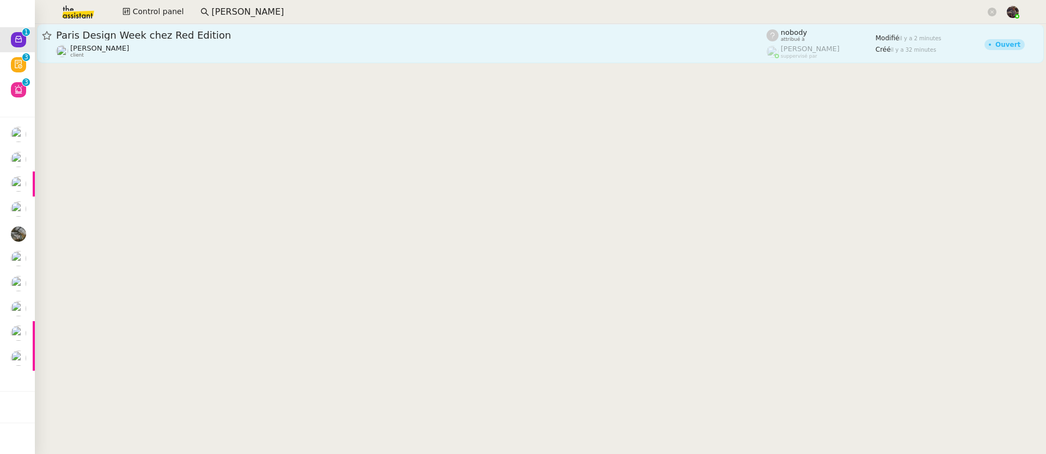
click at [183, 42] on div "Paris Design Week chez Red Edition Gabrielle Tavernier client" at bounding box center [411, 43] width 710 height 29
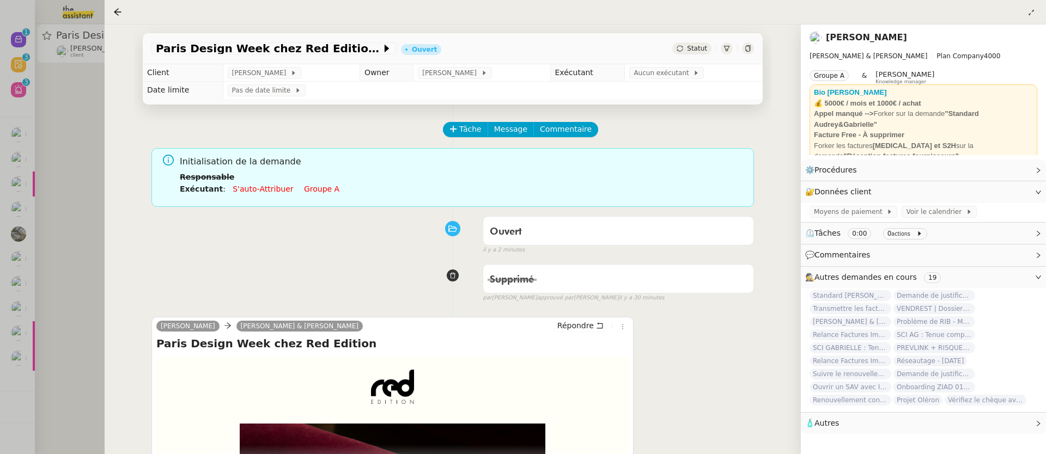
scroll to position [202, 0]
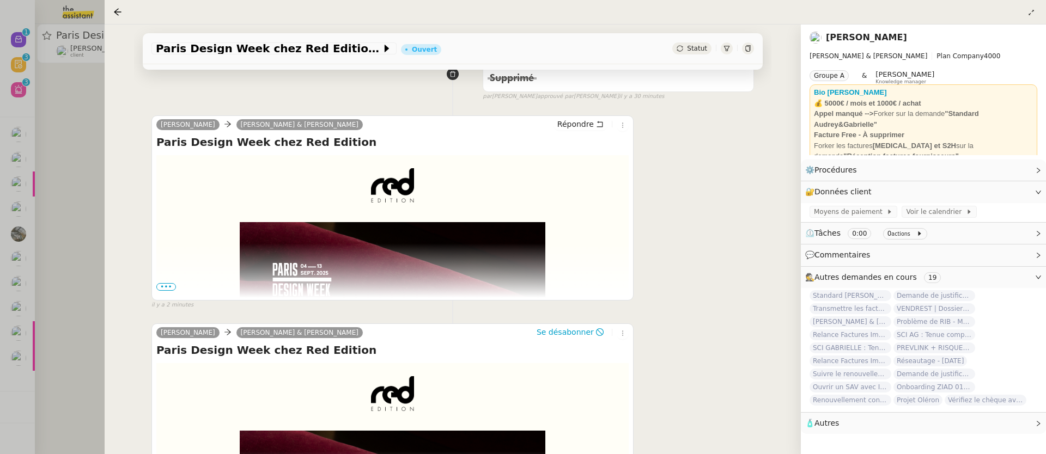
click at [78, 229] on div at bounding box center [523, 227] width 1046 height 454
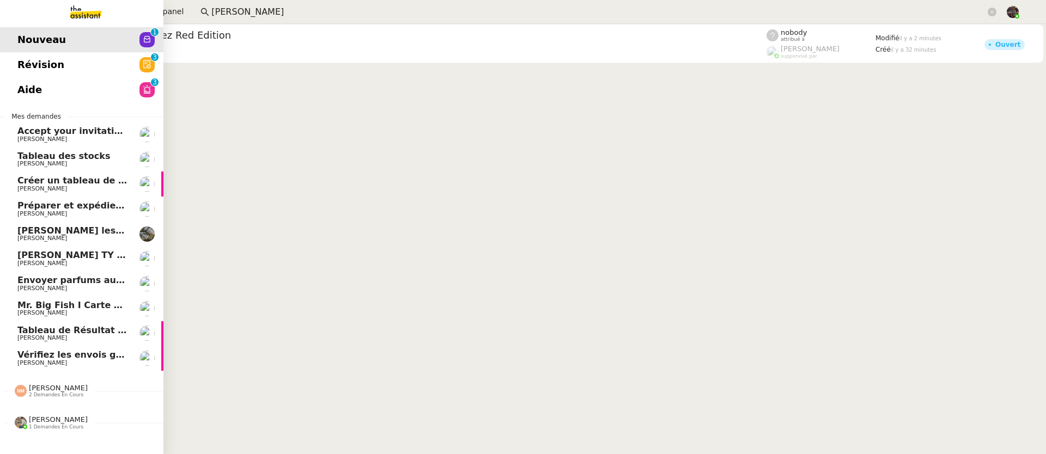
click at [63, 422] on span "[PERSON_NAME]" at bounding box center [58, 420] width 59 height 8
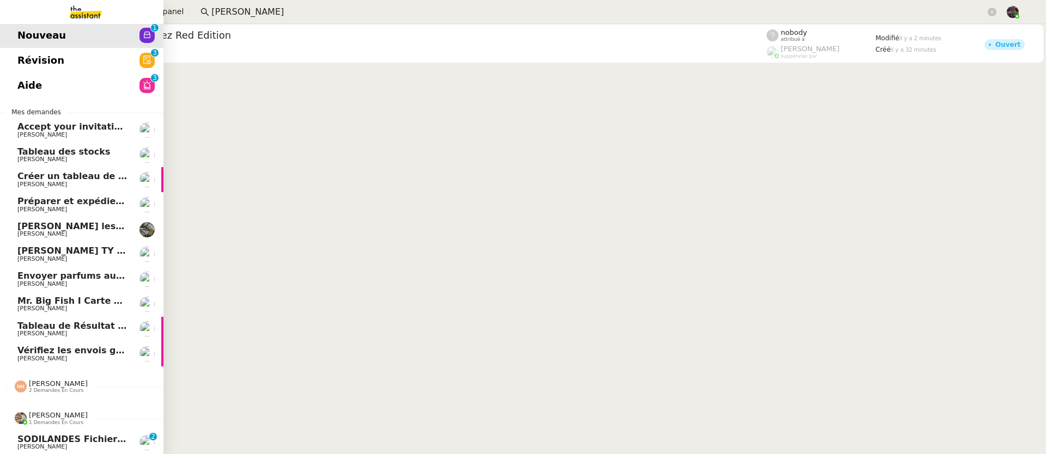
scroll to position [11, 0]
click at [54, 446] on link "SODILANDES Fichiers pour 2025 Guillaume Farina 0 1 2 3 4 5 6 7 8 9" at bounding box center [81, 442] width 163 height 25
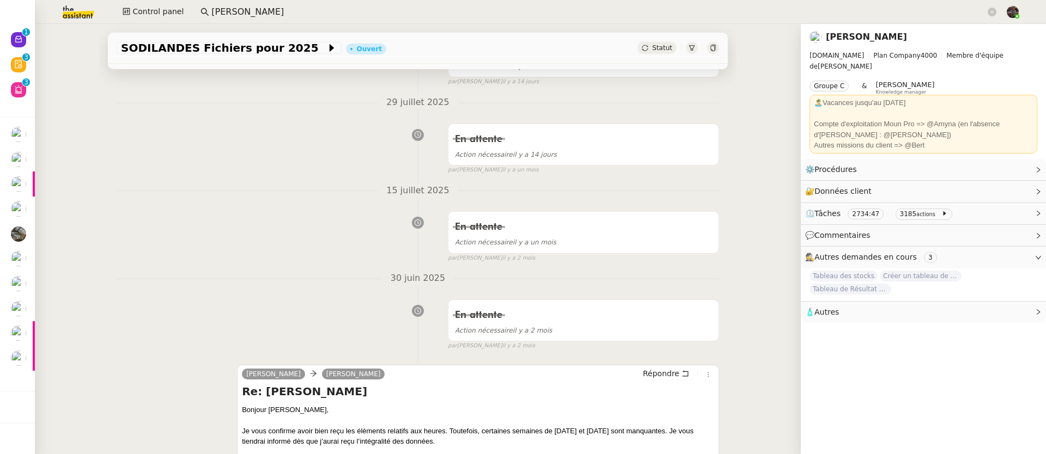
scroll to position [446, 0]
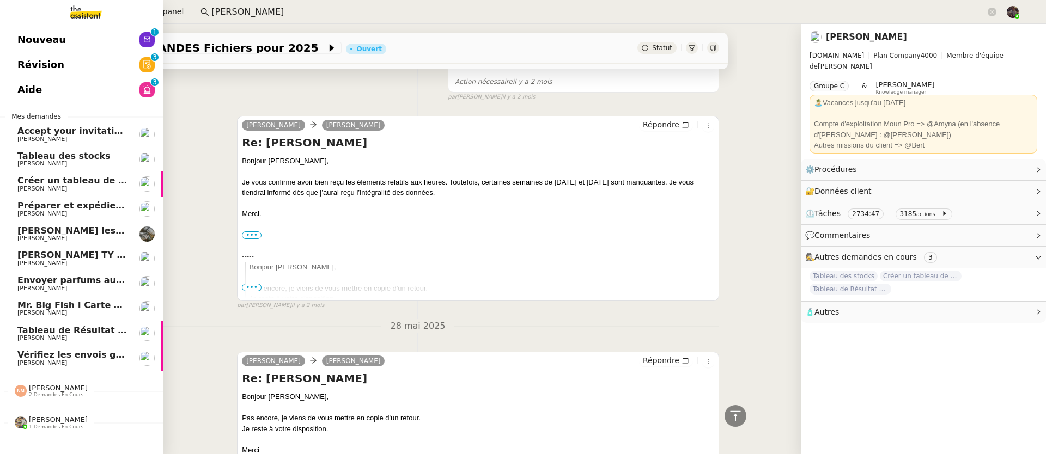
click at [76, 339] on span "[PERSON_NAME]" at bounding box center [72, 338] width 110 height 7
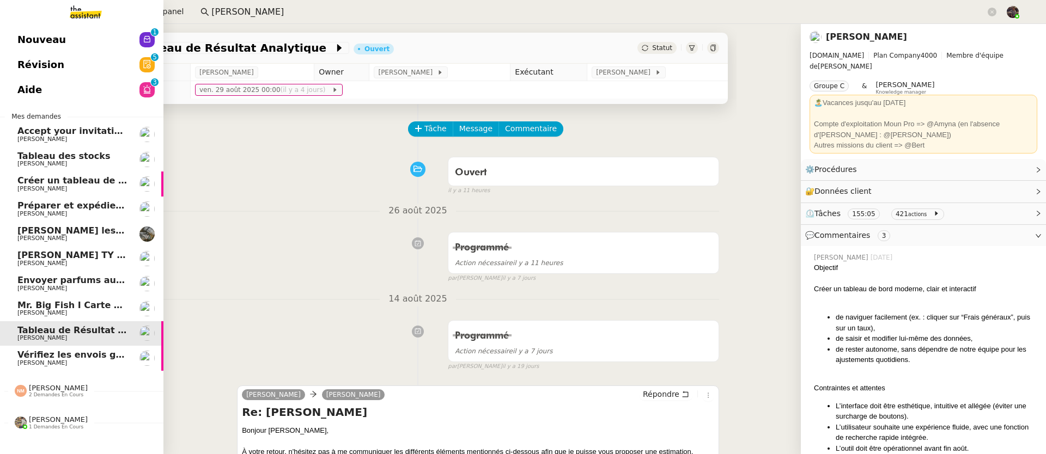
click at [22, 32] on span "Nouveau" at bounding box center [41, 40] width 48 height 16
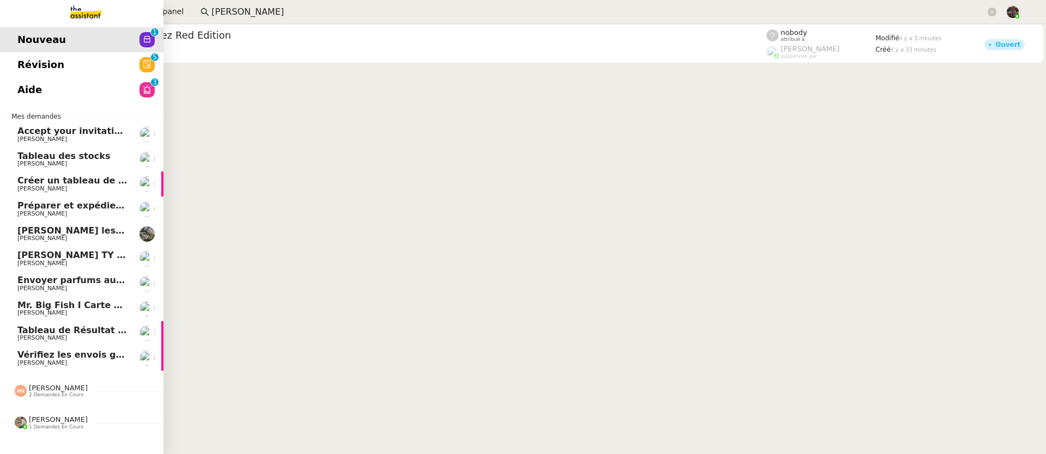
click at [66, 103] on div "Nouveau 0 1 2 3 4 5 6 7 8 9 Révision 0 1 2 3 4 5 6 7 8 9 Aide 0 1 2 3 4 5 6 7 8…" at bounding box center [81, 239] width 163 height 430
click at [107, 181] on span "Créer un tableau de bord gestion marge PAF" at bounding box center [126, 180] width 219 height 10
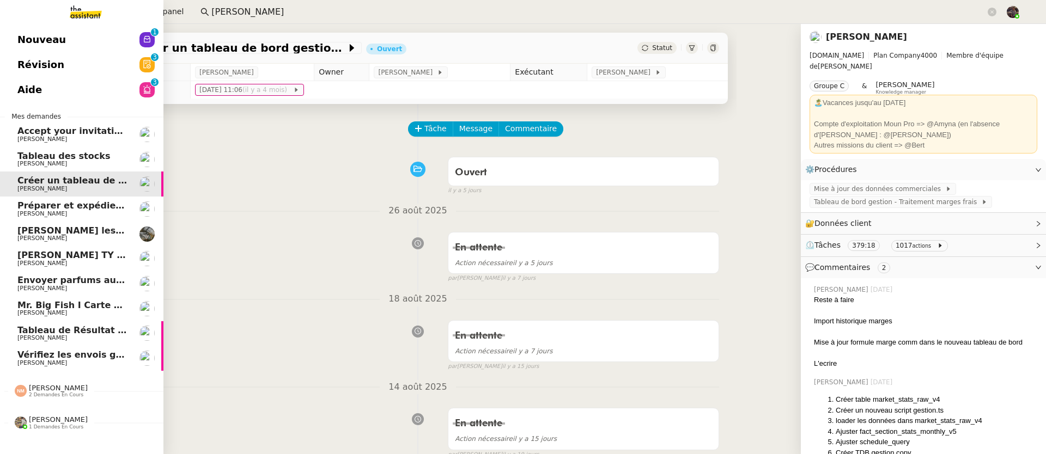
click at [18, 361] on span "[PERSON_NAME]" at bounding box center [42, 363] width 50 height 7
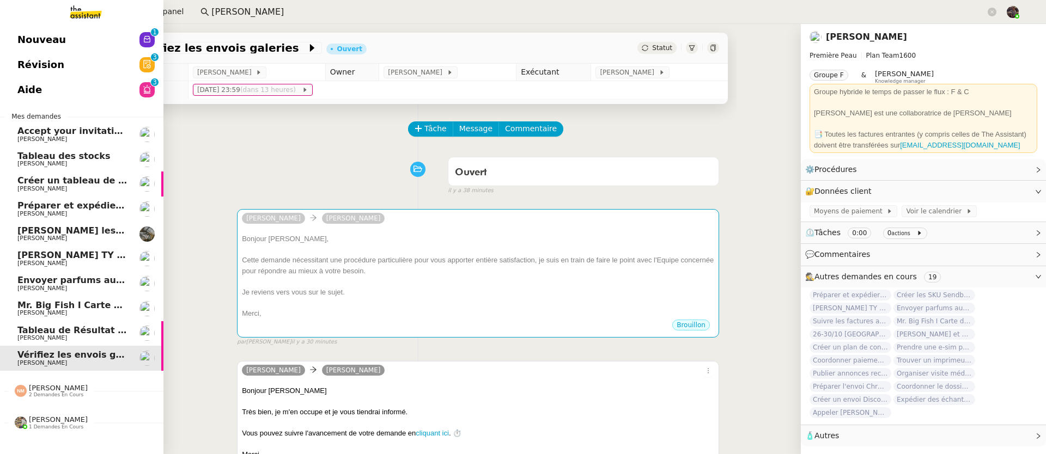
click at [27, 206] on span "Préparer et expédier une carte de remerciement" at bounding box center [137, 205] width 240 height 10
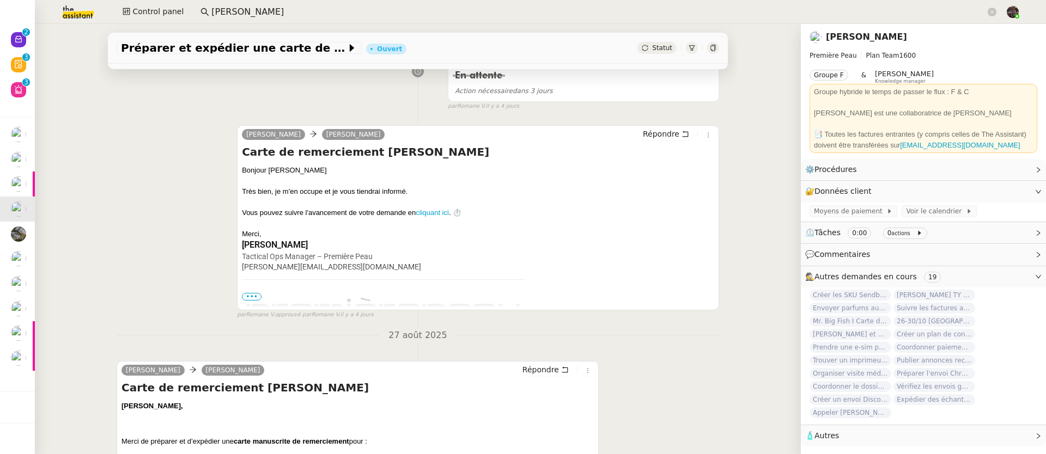
scroll to position [365, 0]
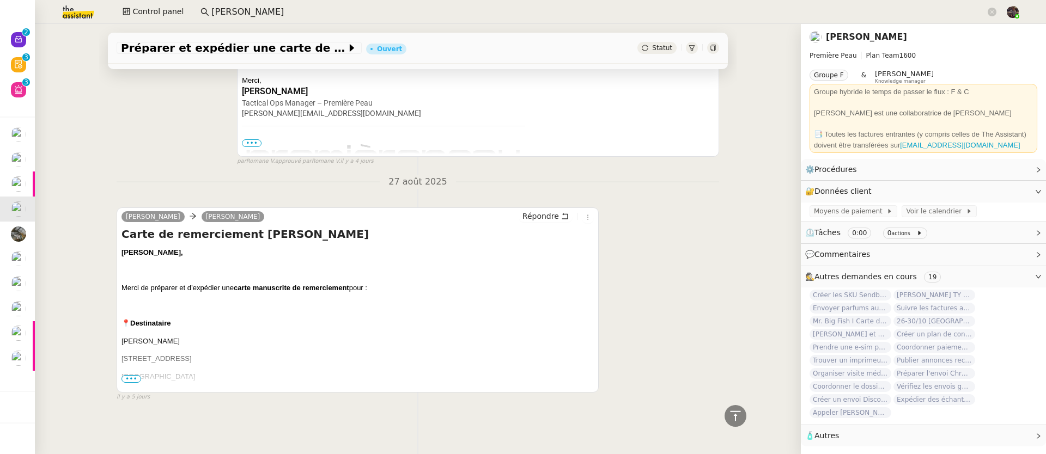
click at [124, 375] on span "•••" at bounding box center [131, 379] width 20 height 8
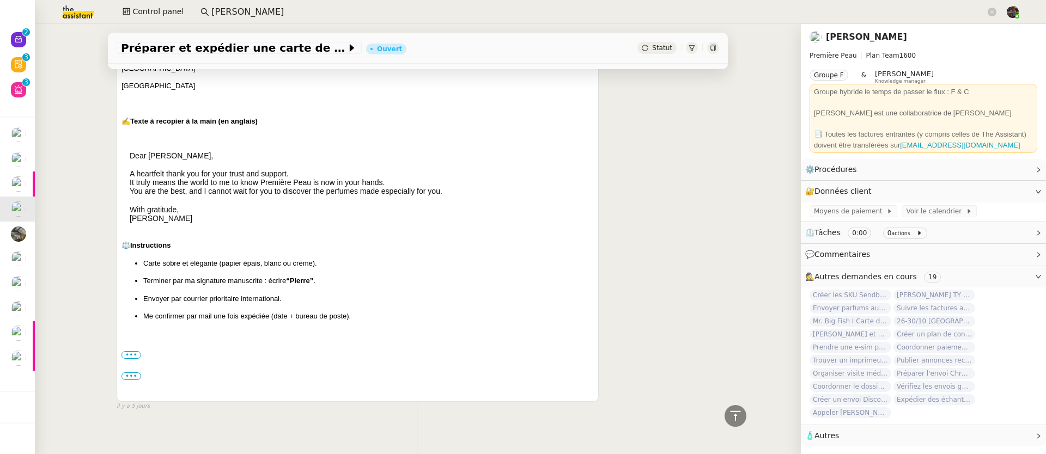
scroll to position [671, 0]
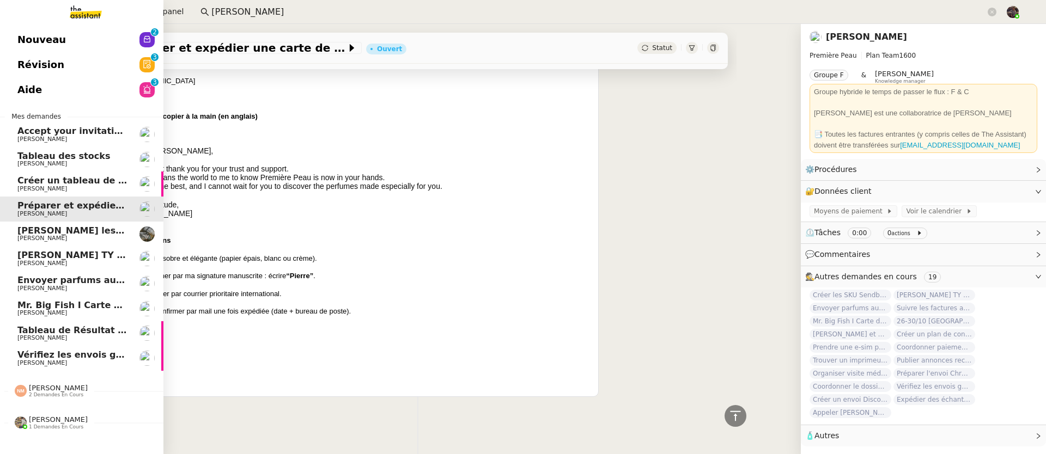
click at [36, 259] on span "[PERSON_NAME] TY notes" at bounding box center [80, 255] width 127 height 10
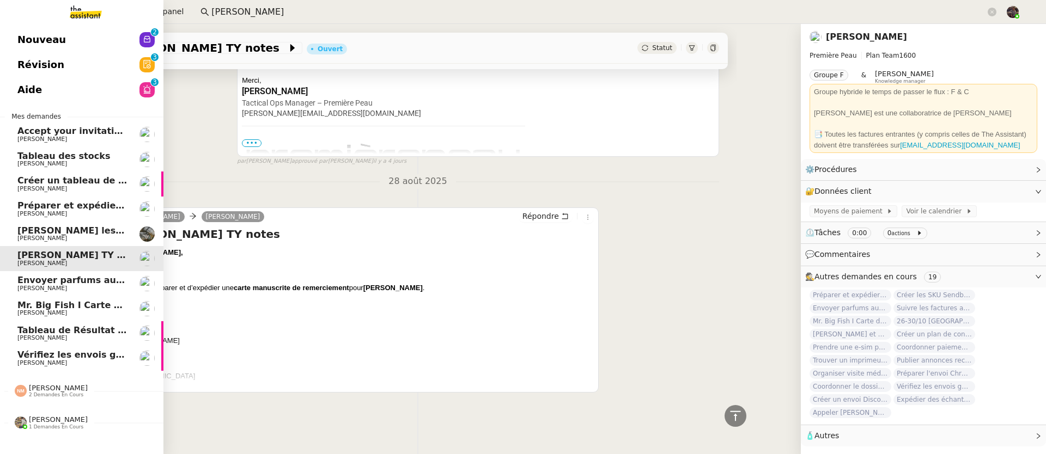
scroll to position [393, 0]
click at [47, 284] on span "Envoyer parfums aux influenceurs" at bounding box center [101, 280] width 168 height 10
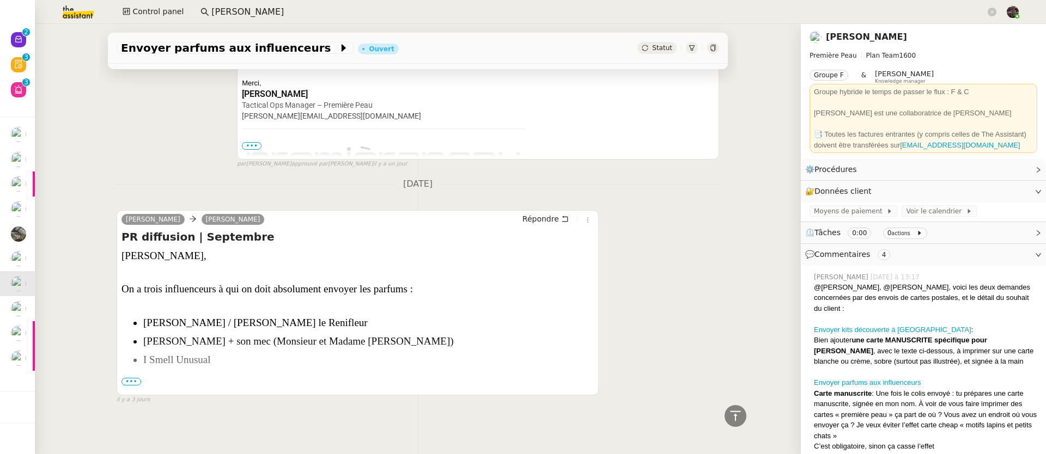
scroll to position [1003, 0]
click at [132, 377] on span "•••" at bounding box center [131, 381] width 20 height 8
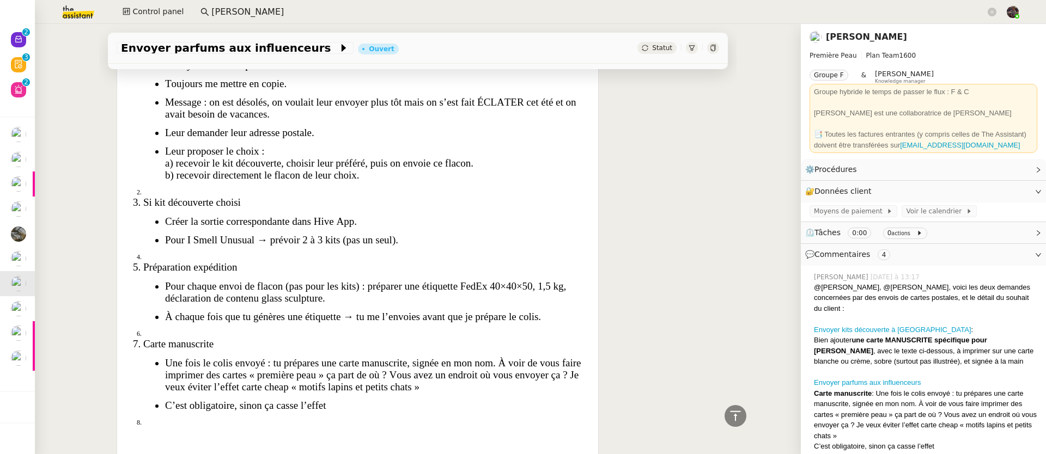
scroll to position [1477, 0]
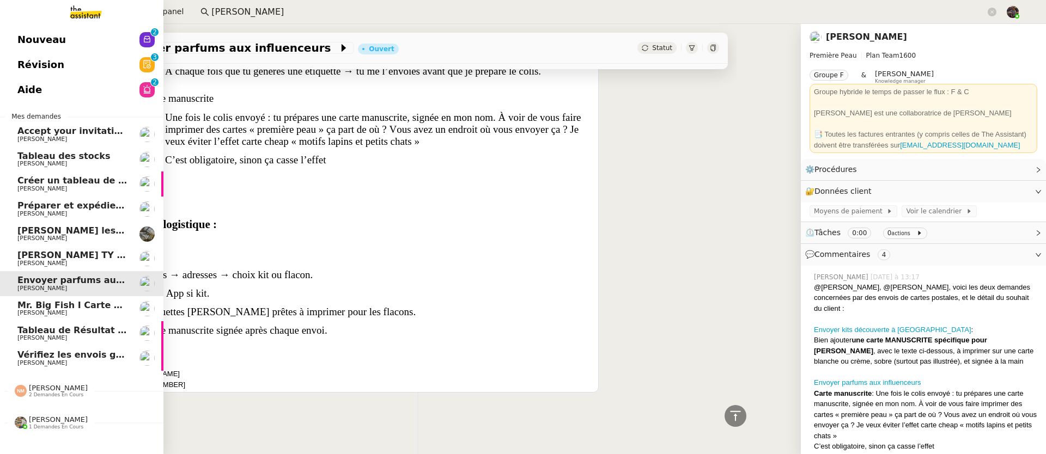
click at [45, 314] on span "[PERSON_NAME]" at bounding box center [42, 312] width 50 height 7
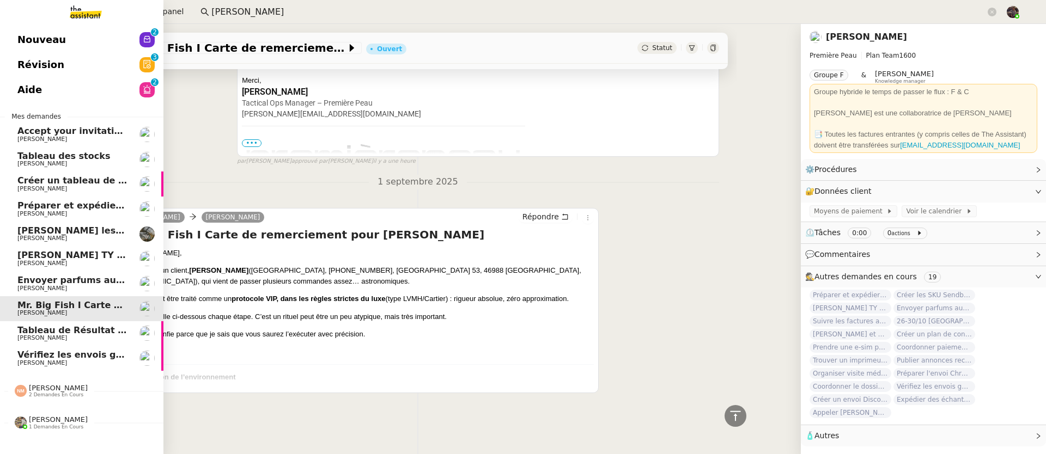
scroll to position [246, 0]
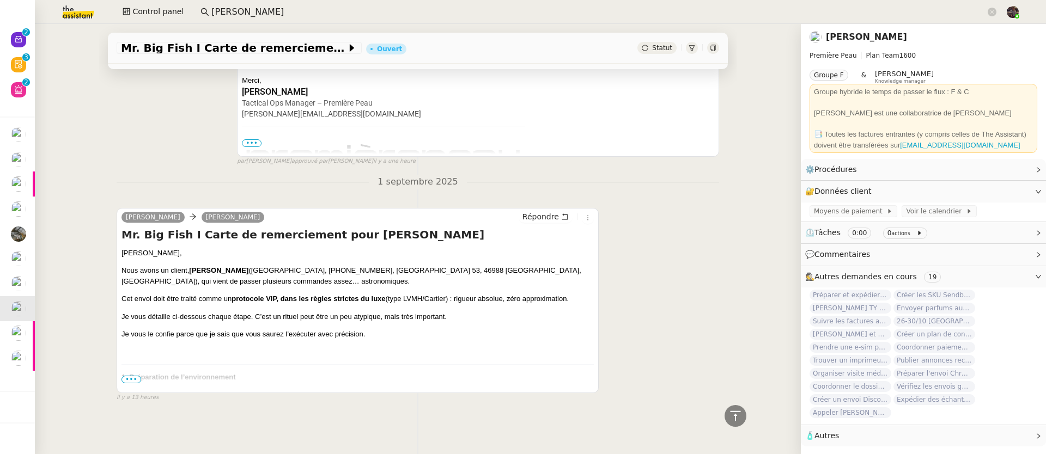
click at [127, 376] on span "•••" at bounding box center [131, 380] width 20 height 8
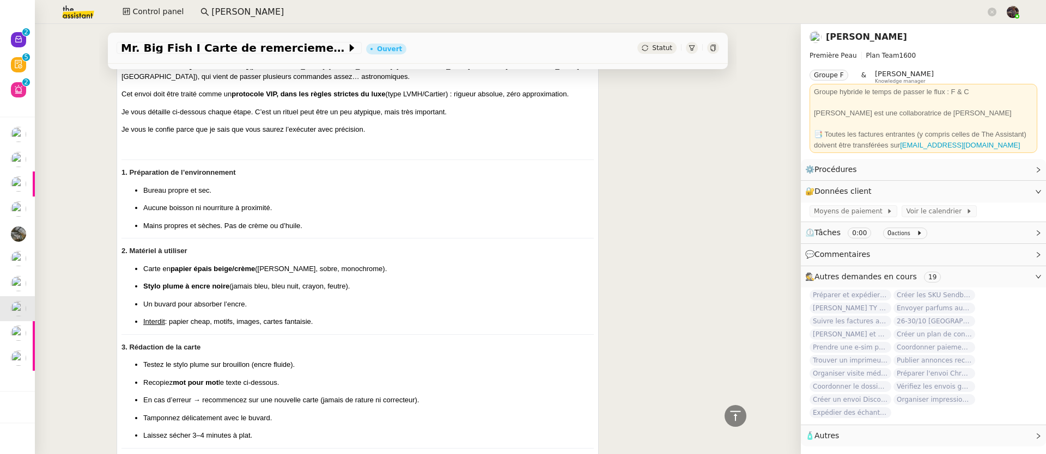
scroll to position [448, 0]
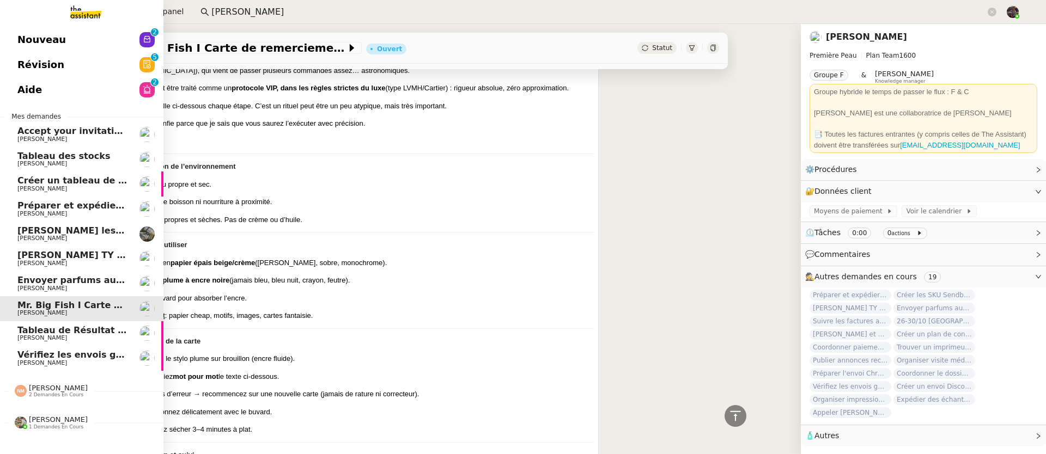
click at [20, 361] on span "[PERSON_NAME]" at bounding box center [42, 363] width 50 height 7
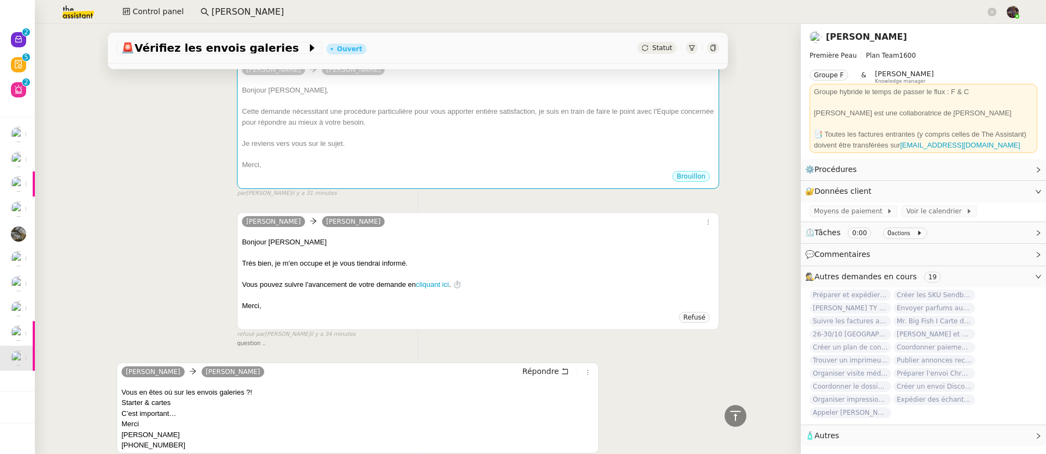
scroll to position [69, 0]
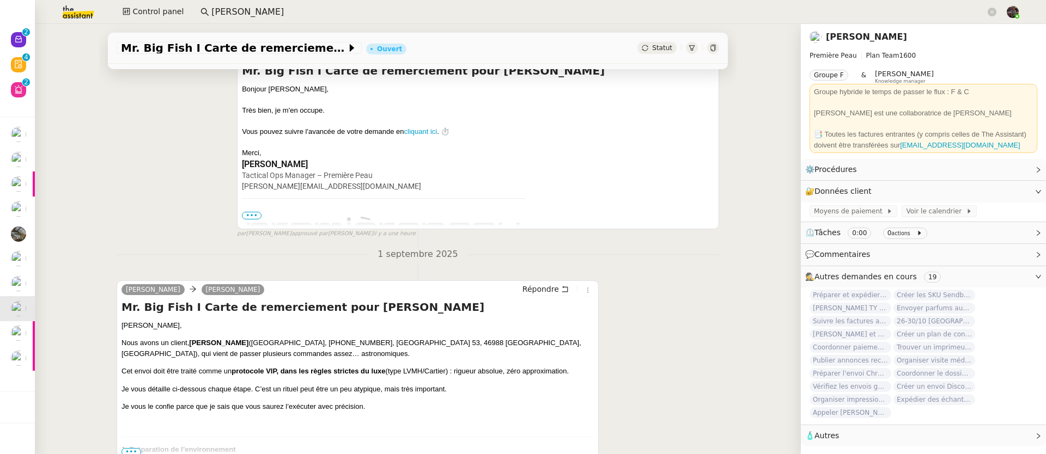
scroll to position [246, 0]
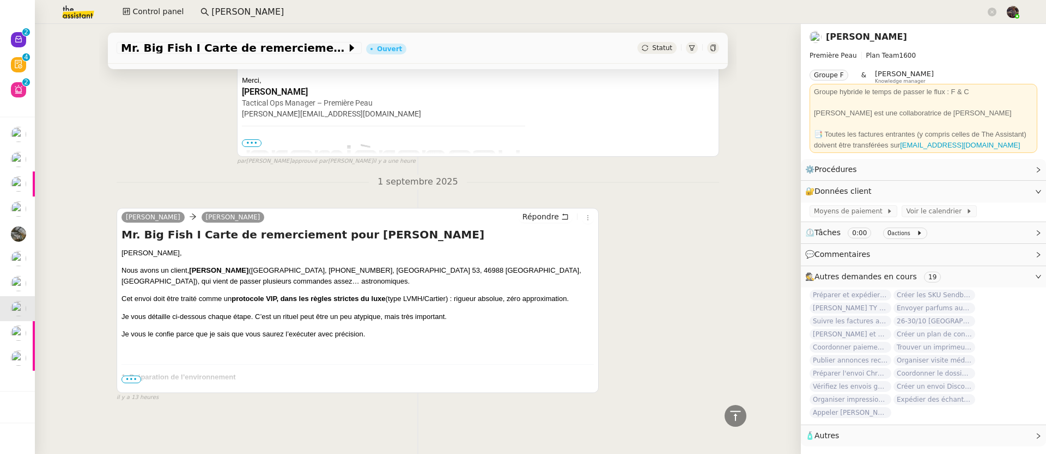
click at [127, 376] on span "•••" at bounding box center [131, 380] width 20 height 8
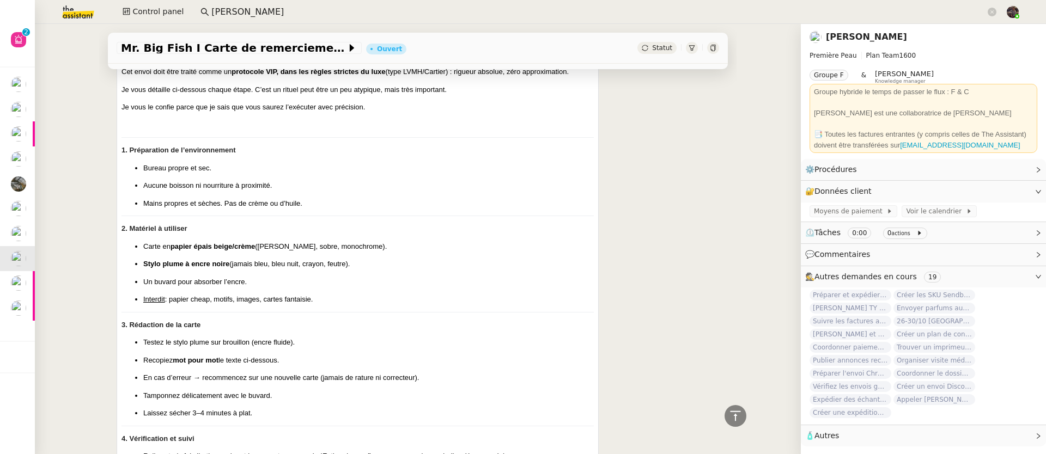
scroll to position [108, 0]
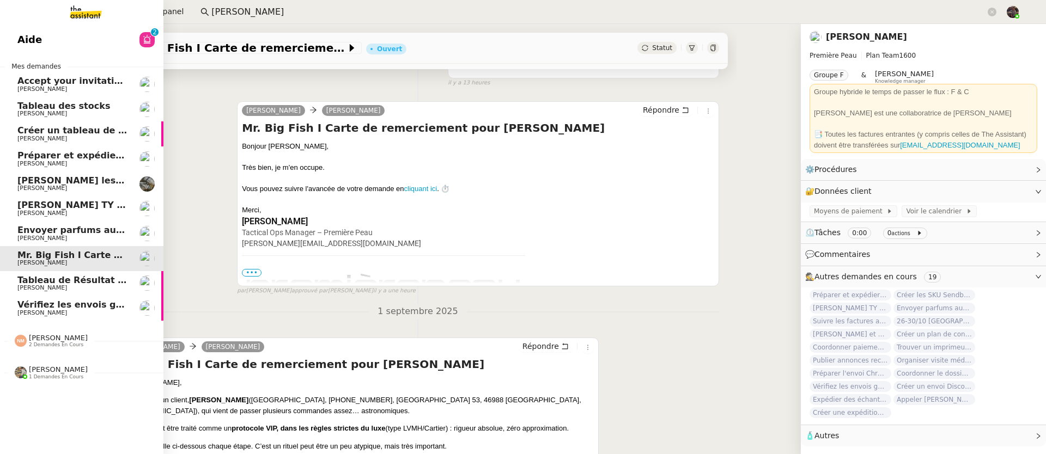
click at [70, 15] on img at bounding box center [77, 12] width 84 height 24
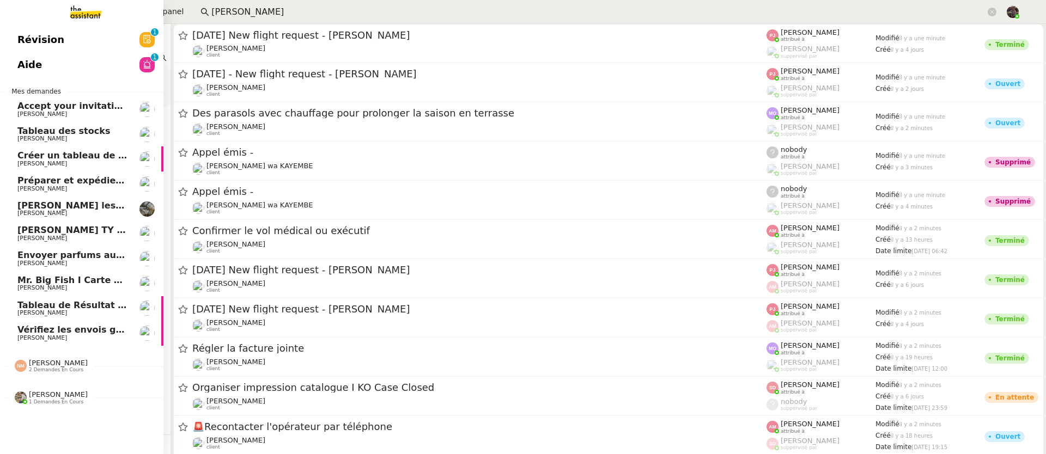
click at [66, 288] on span "[PERSON_NAME]" at bounding box center [72, 288] width 110 height 7
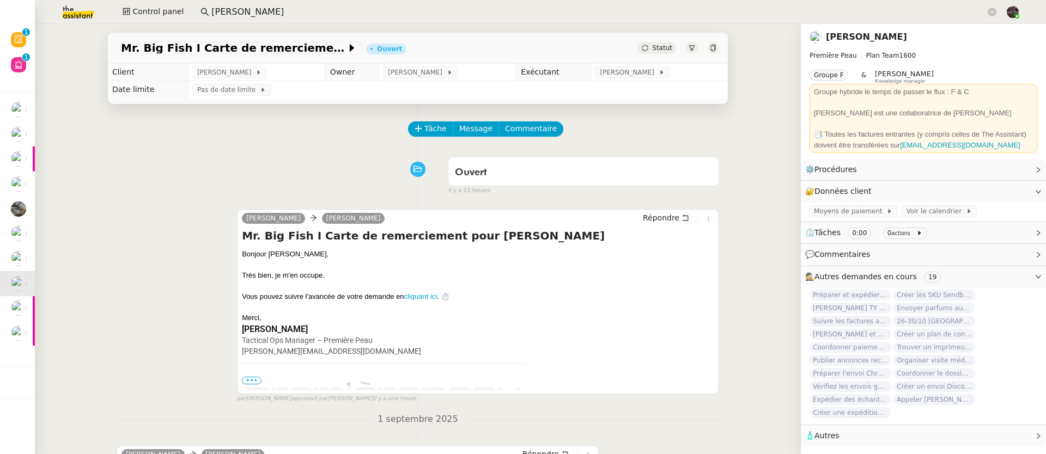
scroll to position [246, 0]
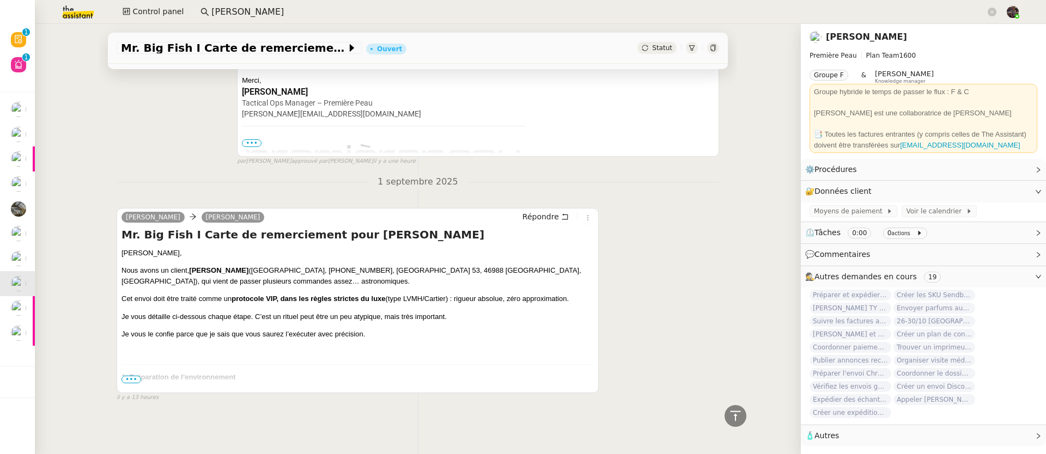
click at [131, 376] on span "•••" at bounding box center [131, 380] width 20 height 8
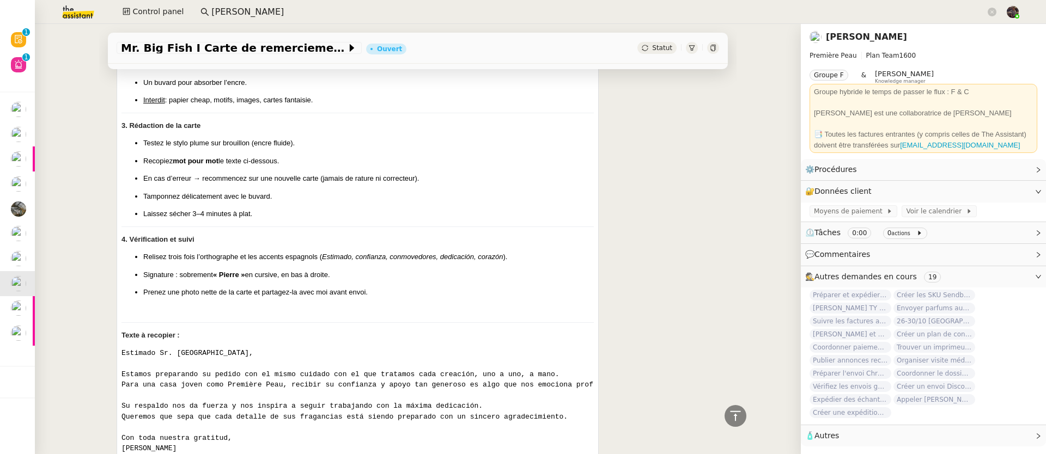
scroll to position [673, 0]
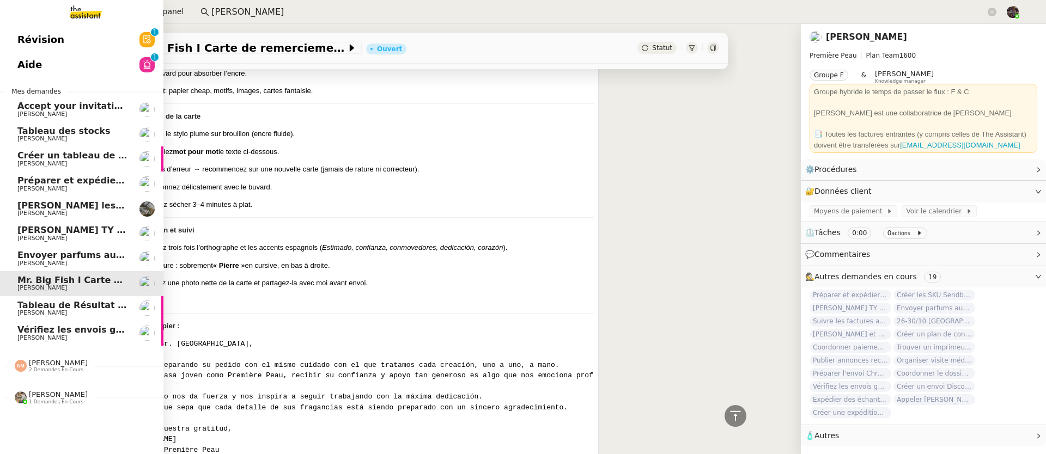
click at [78, 245] on link "[PERSON_NAME] TY notes [PERSON_NAME]" at bounding box center [81, 233] width 163 height 25
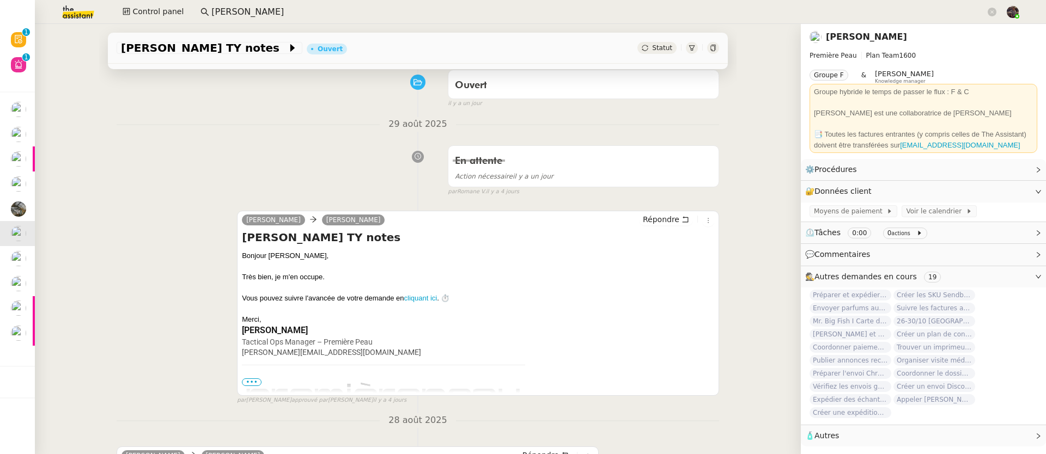
scroll to position [393, 0]
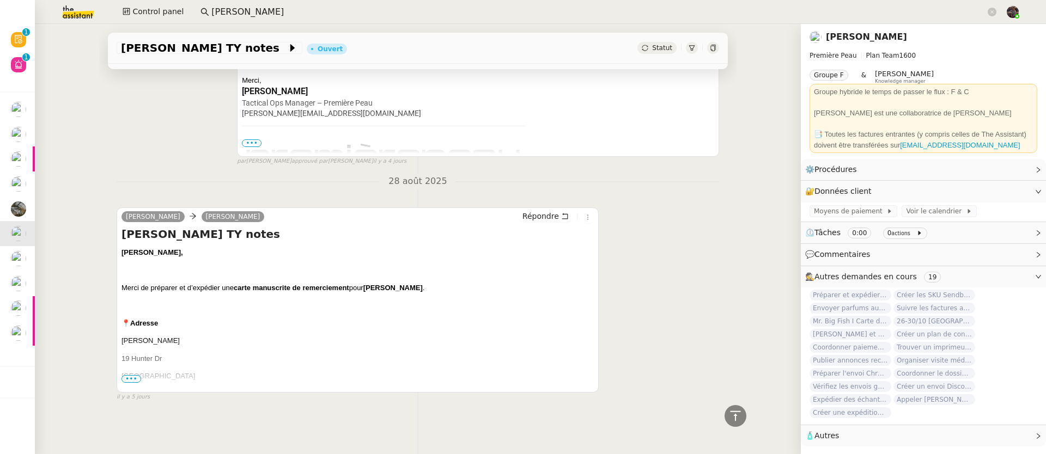
click at [129, 375] on span "•••" at bounding box center [131, 379] width 20 height 8
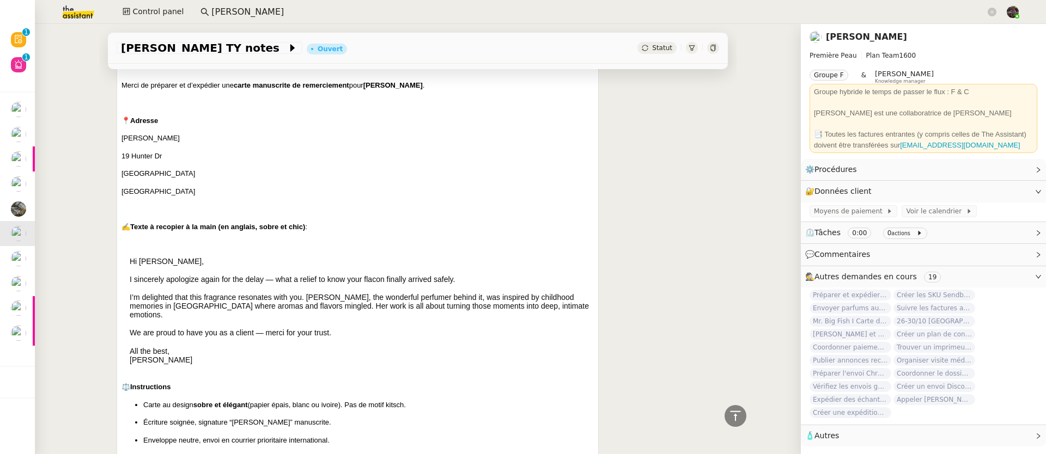
scroll to position [667, 0]
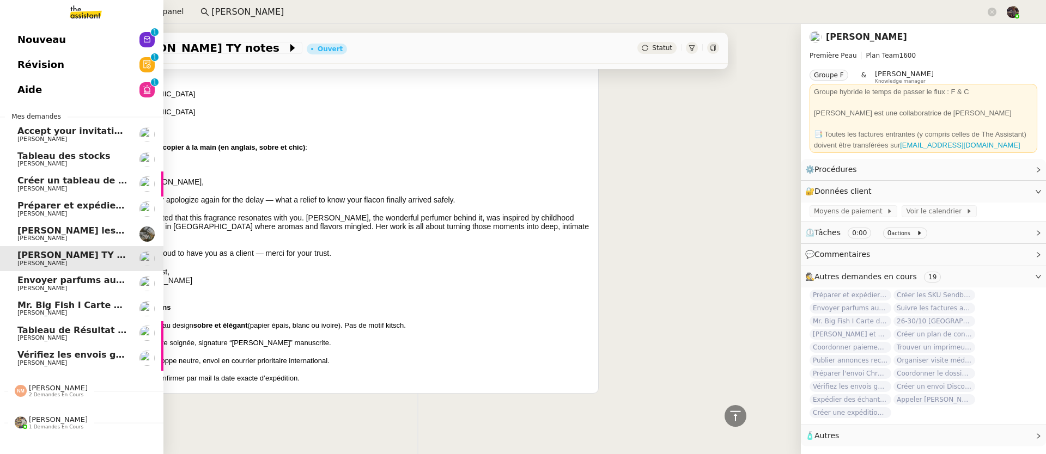
click at [43, 418] on span "[PERSON_NAME]" at bounding box center [58, 420] width 59 height 8
click at [74, 362] on span "[PERSON_NAME]" at bounding box center [72, 363] width 110 height 7
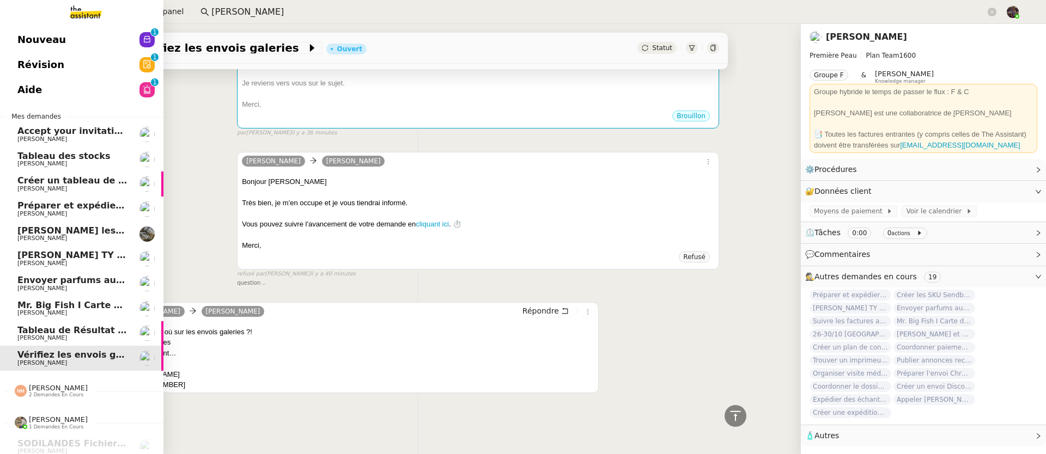
click at [109, 293] on link "Envoyer parfums aux influenceurs [PERSON_NAME]" at bounding box center [81, 283] width 163 height 25
